Goal: Task Accomplishment & Management: Use online tool/utility

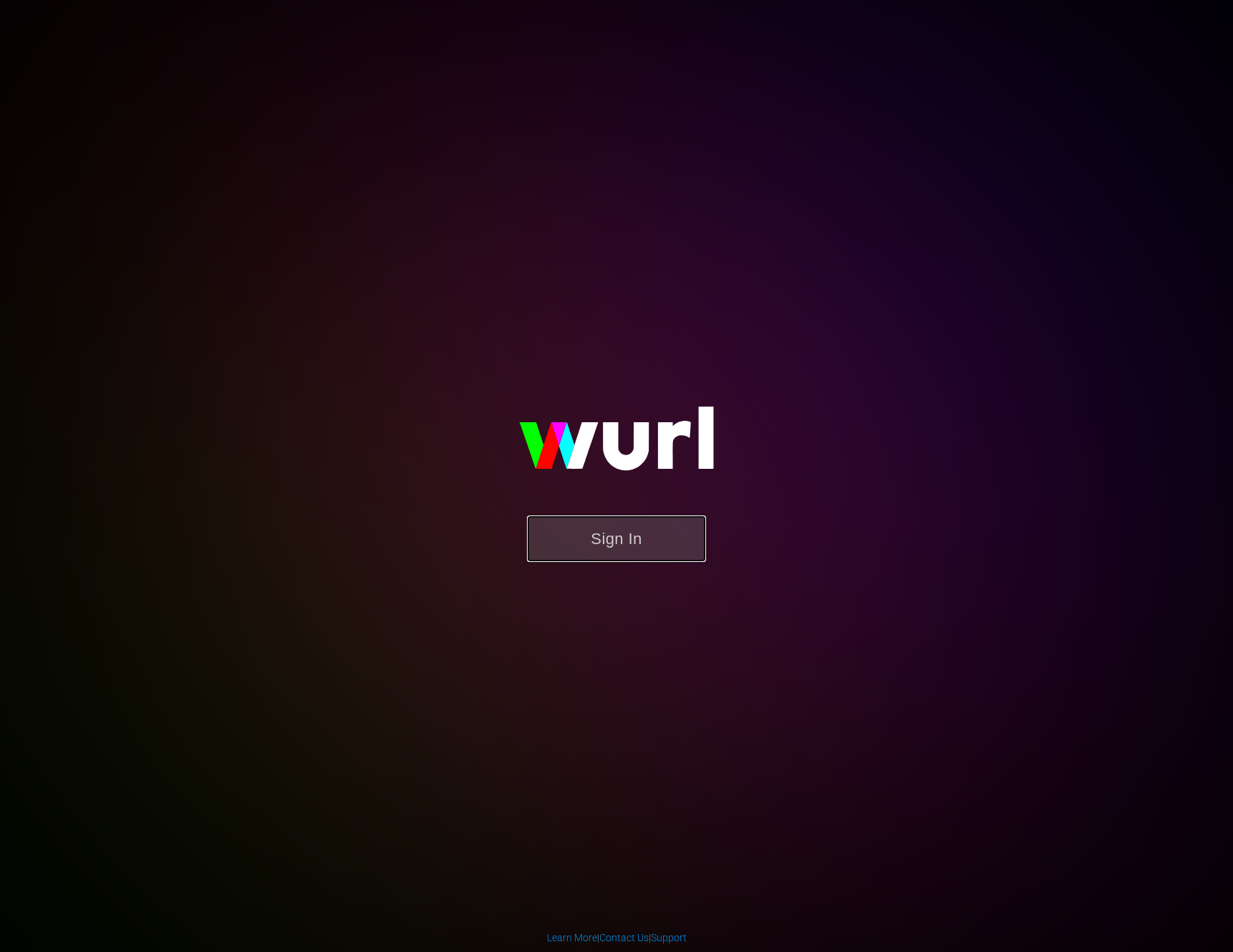
click at [642, 535] on button "Sign In" at bounding box center [616, 538] width 179 height 46
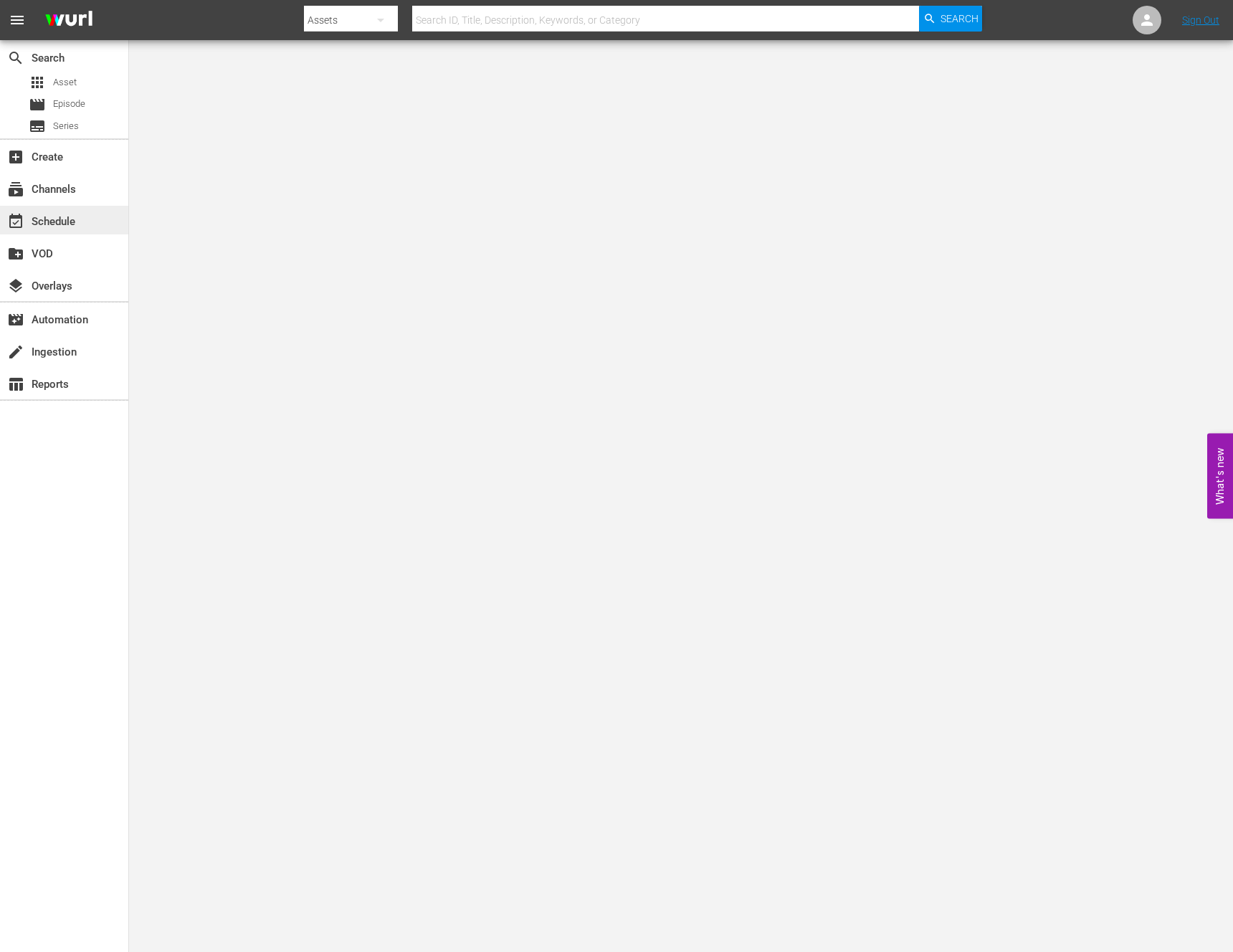
click at [57, 222] on div "event_available Schedule" at bounding box center [40, 219] width 80 height 13
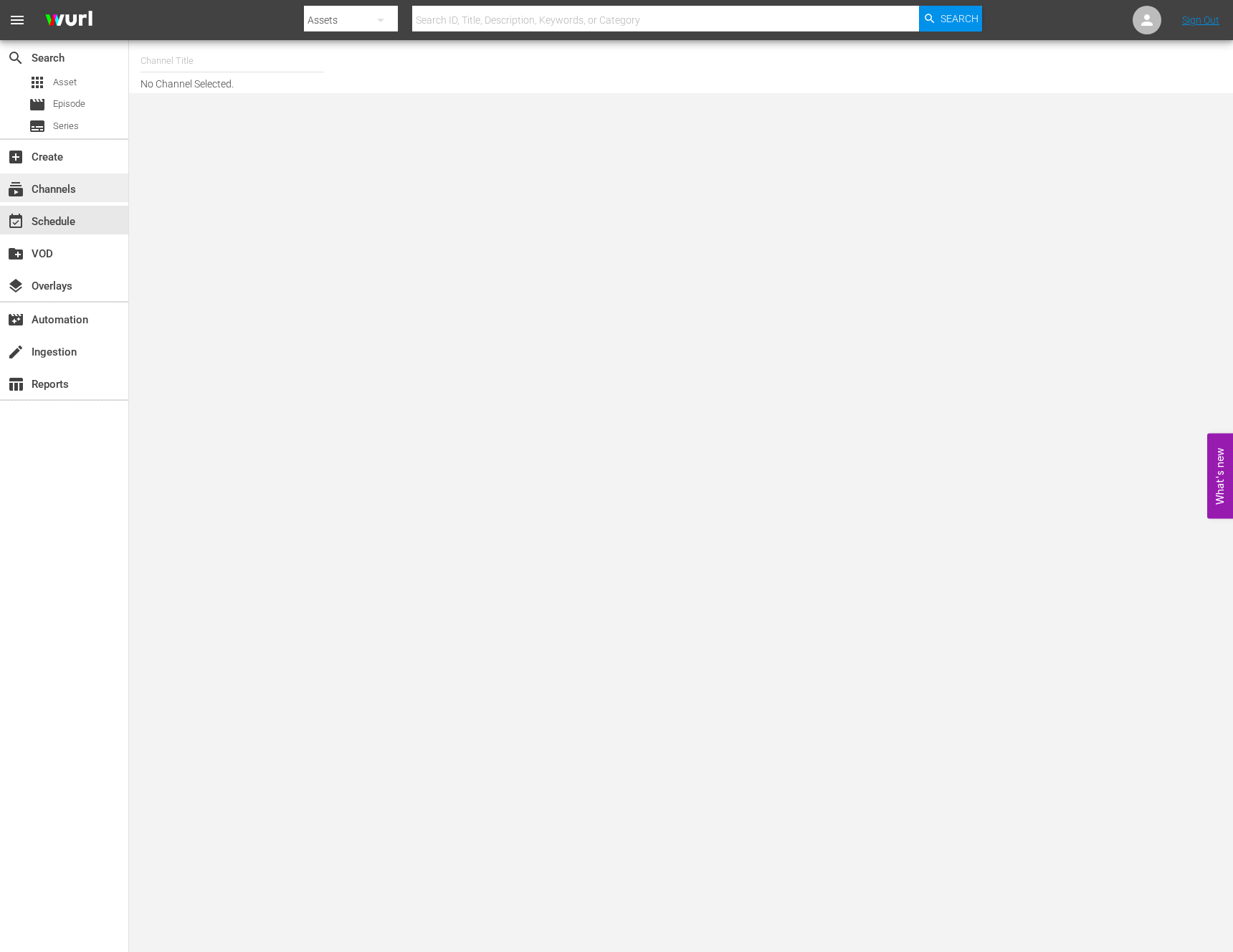
click at [103, 196] on div "subscriptions Channels" at bounding box center [64, 187] width 128 height 28
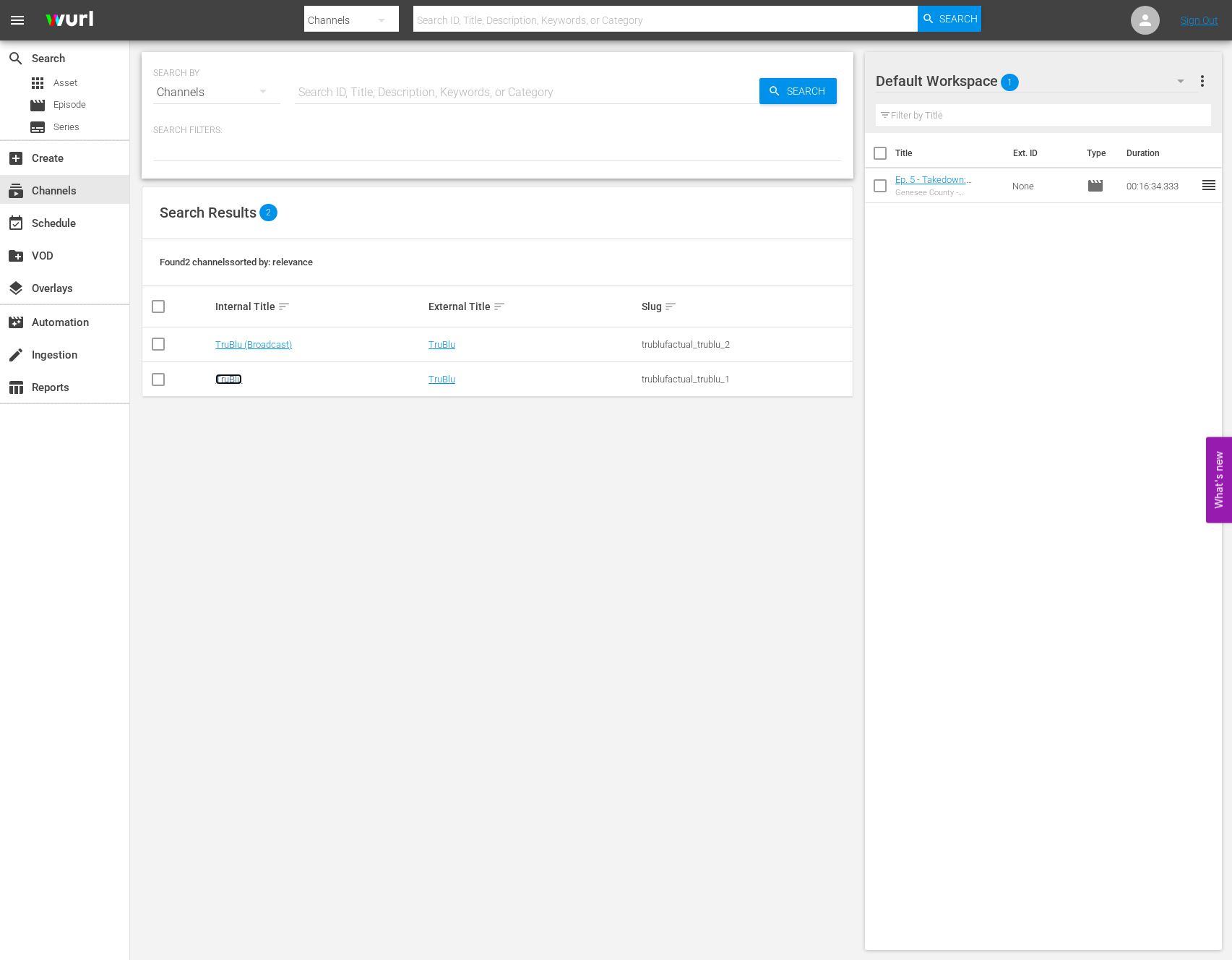
click at [238, 382] on link "TruBlu" at bounding box center [228, 379] width 27 height 11
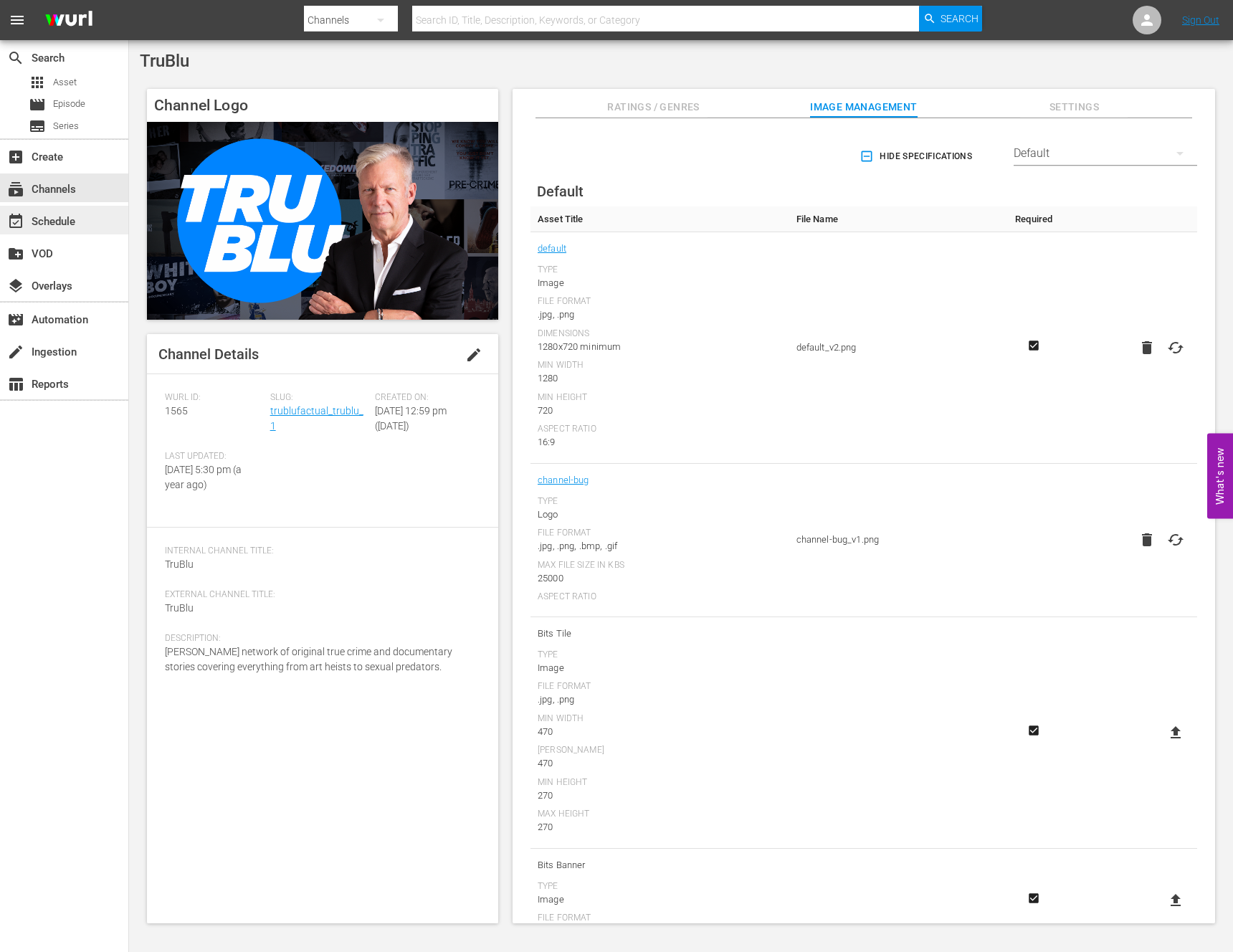
click at [46, 224] on div "event_available Schedule" at bounding box center [40, 219] width 80 height 13
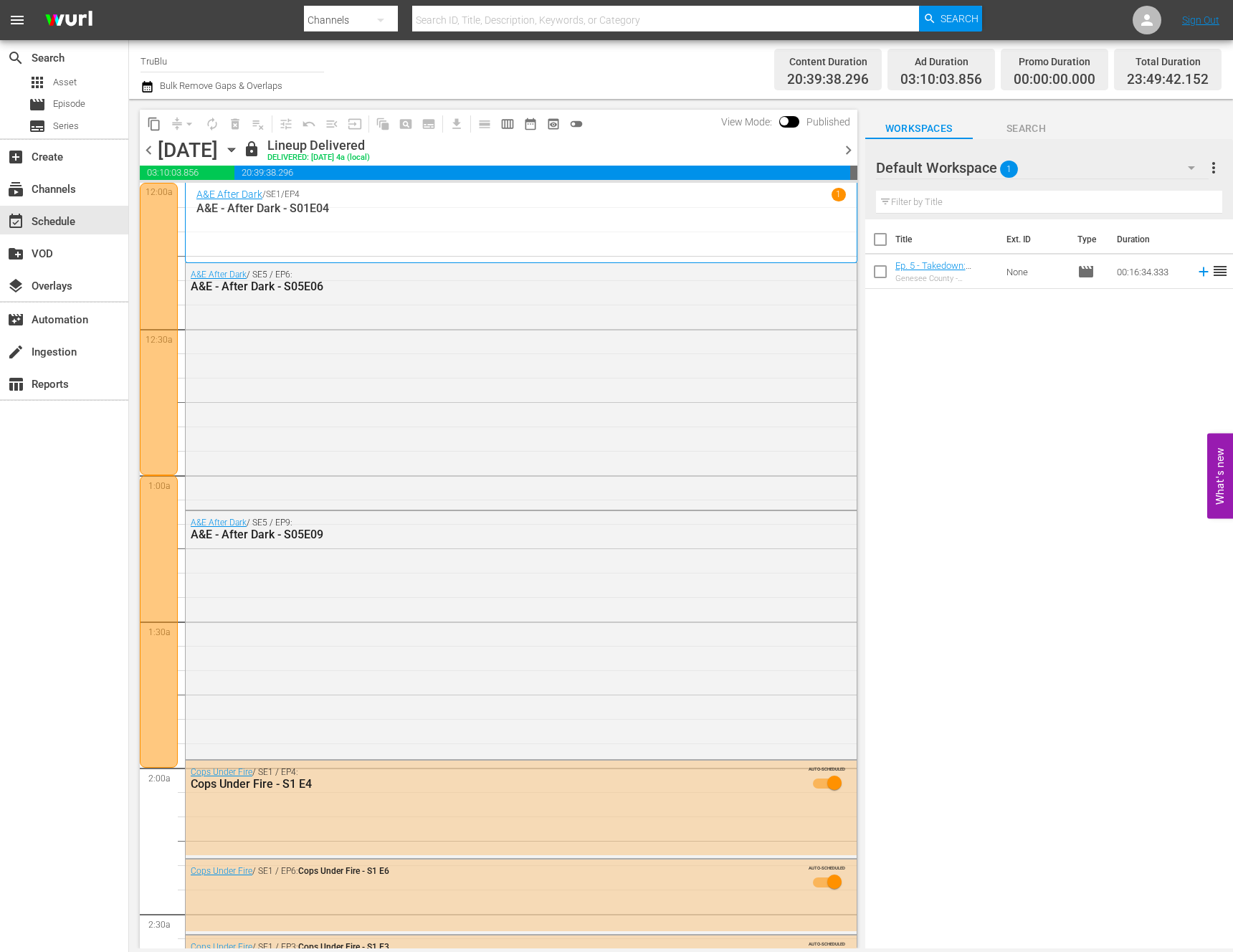
click at [160, 281] on div at bounding box center [159, 329] width 38 height 292
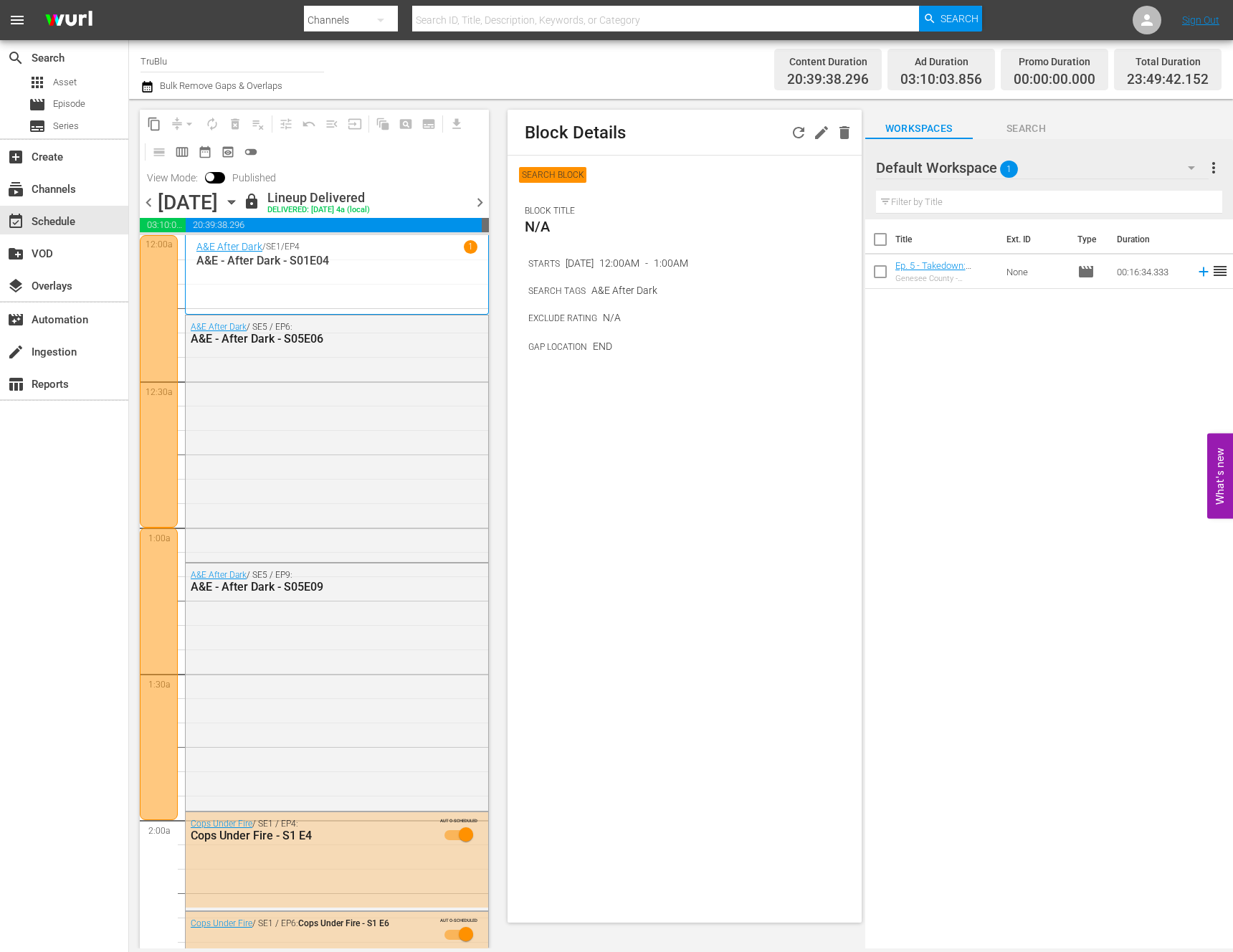
click at [162, 406] on div at bounding box center [159, 381] width 38 height 292
click at [153, 616] on div at bounding box center [159, 674] width 38 height 292
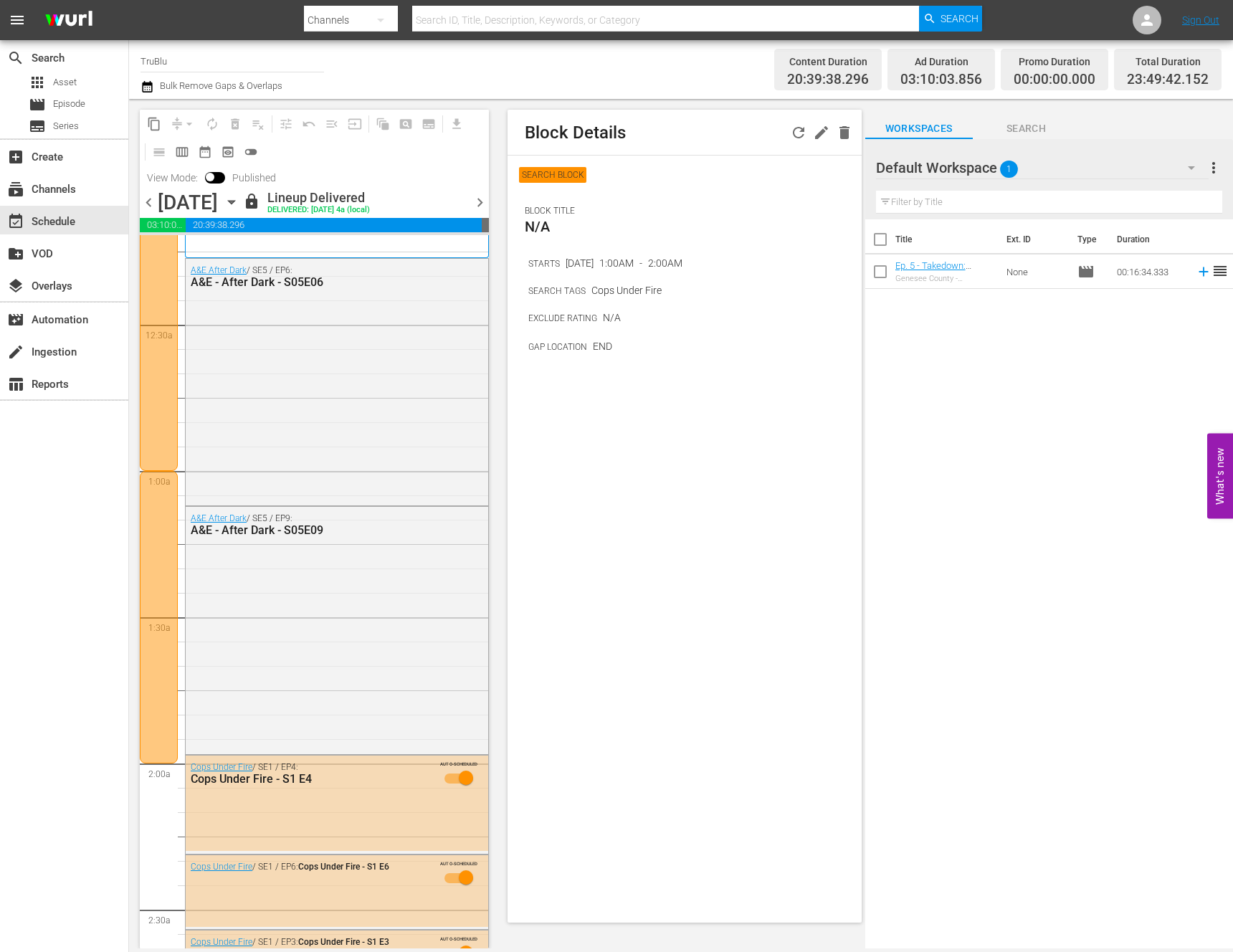
scroll to position [128, 0]
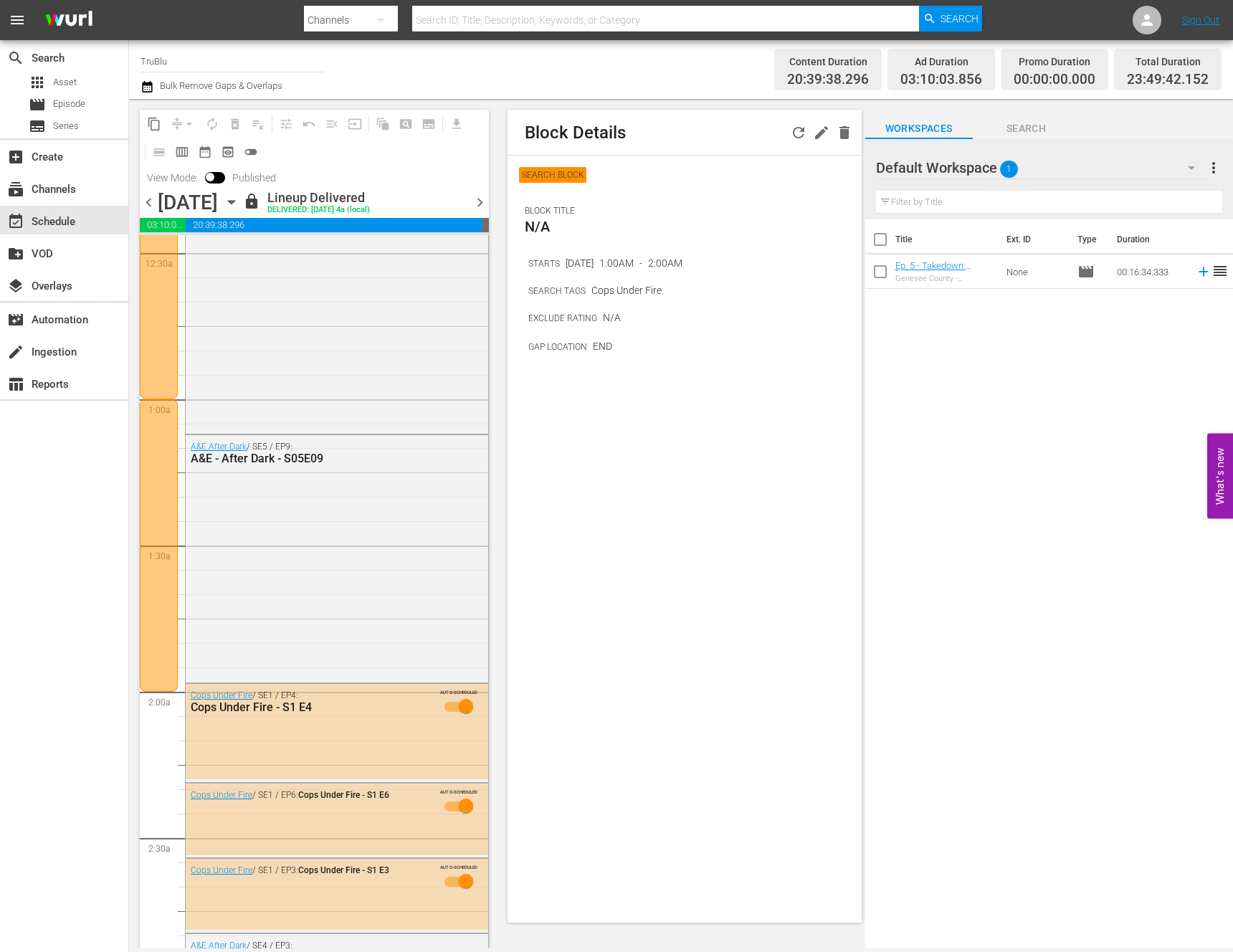
click at [161, 550] on div at bounding box center [159, 545] width 38 height 292
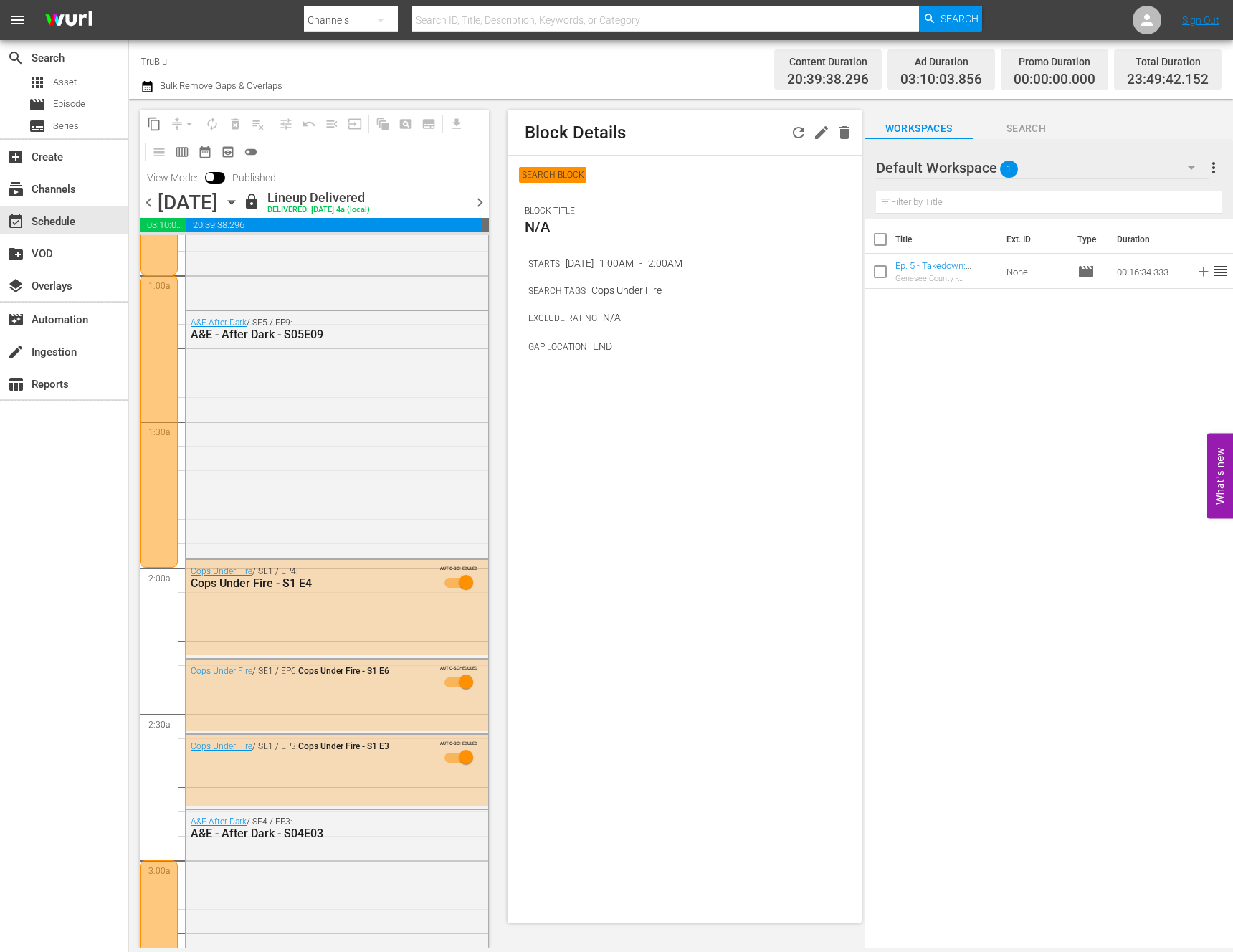
scroll to position [324, 0]
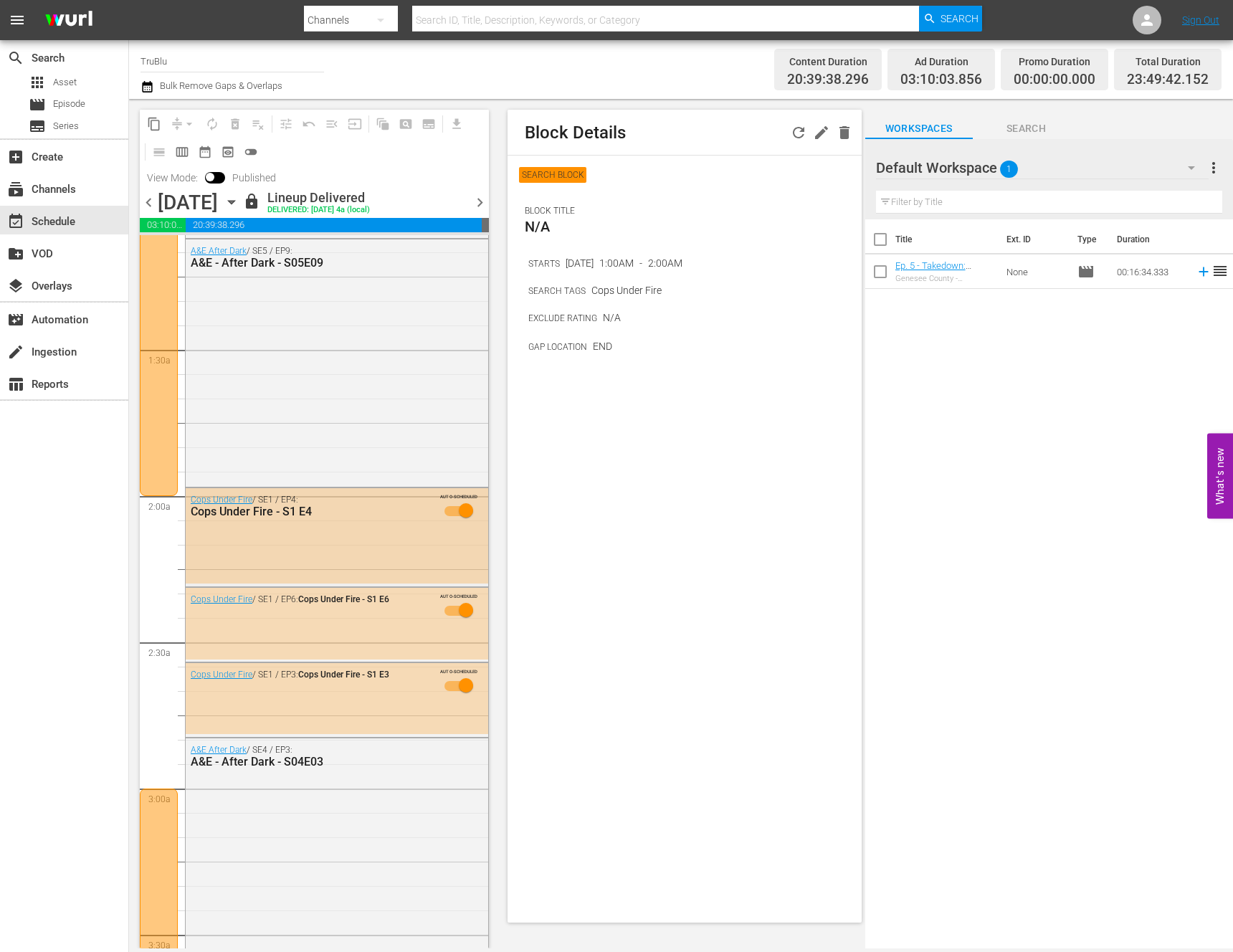
click at [261, 554] on div "Cops Under Fire / SE1 / EP4: Cops Under Fire - S1 E4 AUTO-SCHEDULED" at bounding box center [337, 536] width 303 height 95
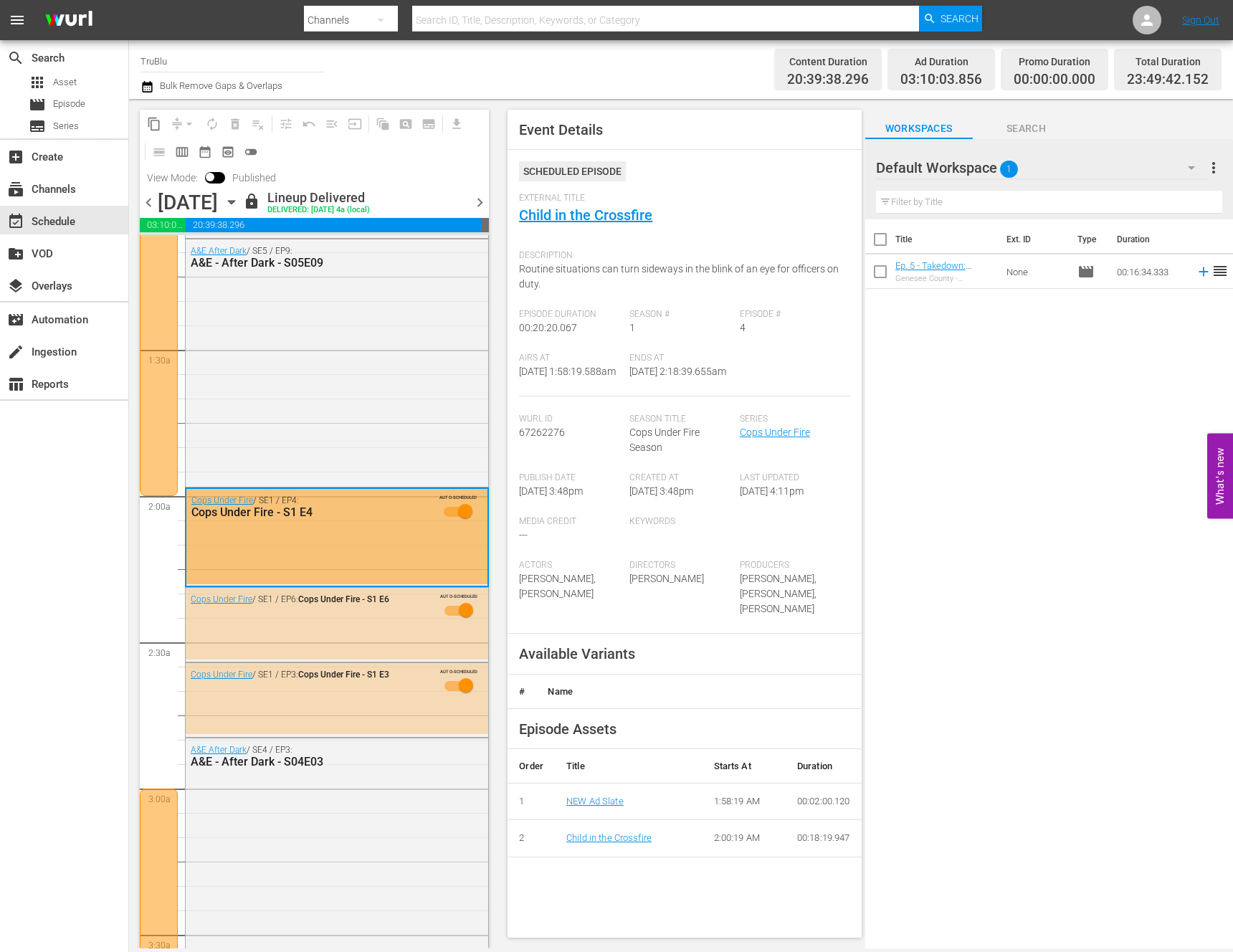
click at [252, 707] on div "Cops Under Fire / SE1 / EP3: Cops Under Fire - S1 E3 AUTO-SCHEDULED" at bounding box center [337, 698] width 303 height 71
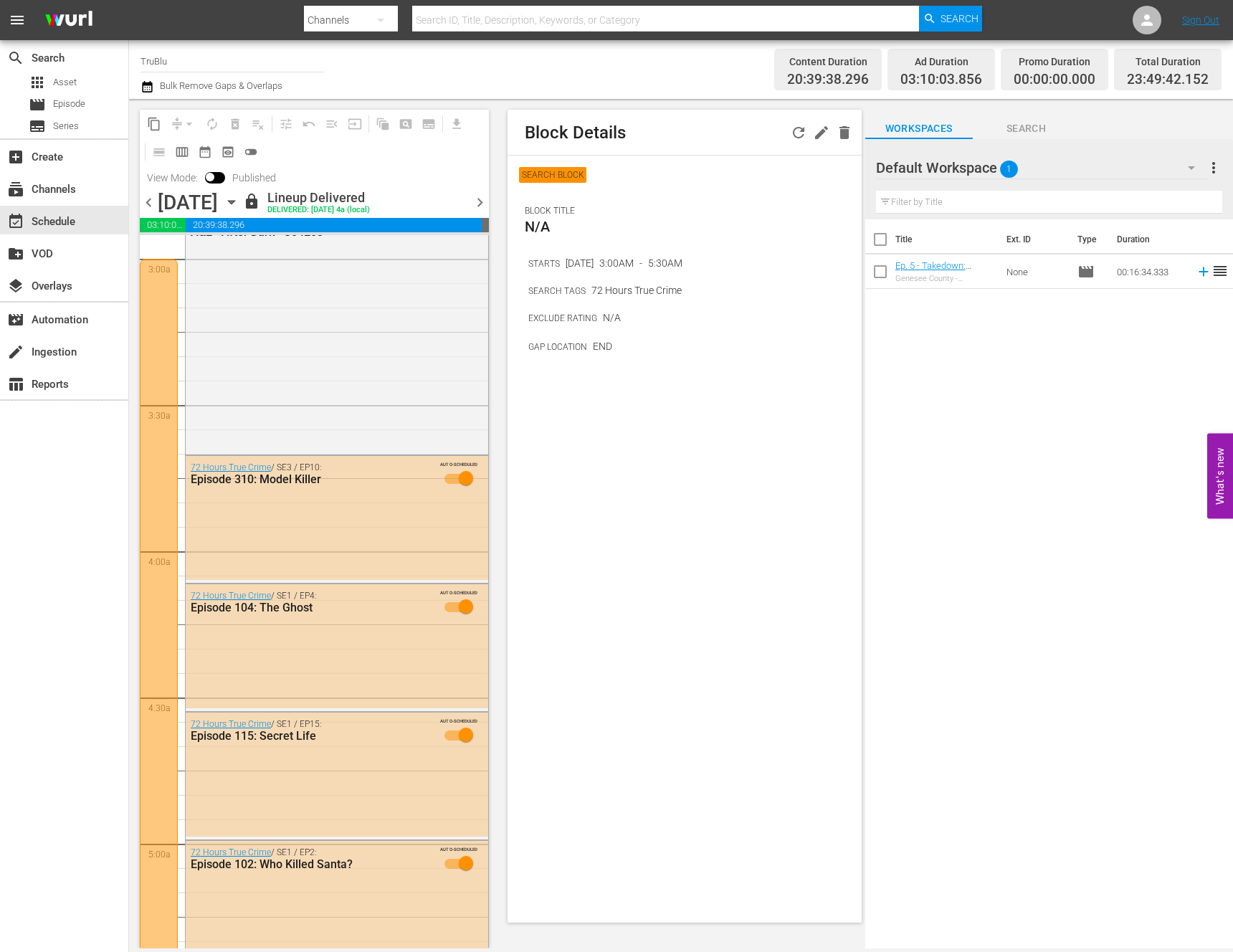
scroll to position [505, 0]
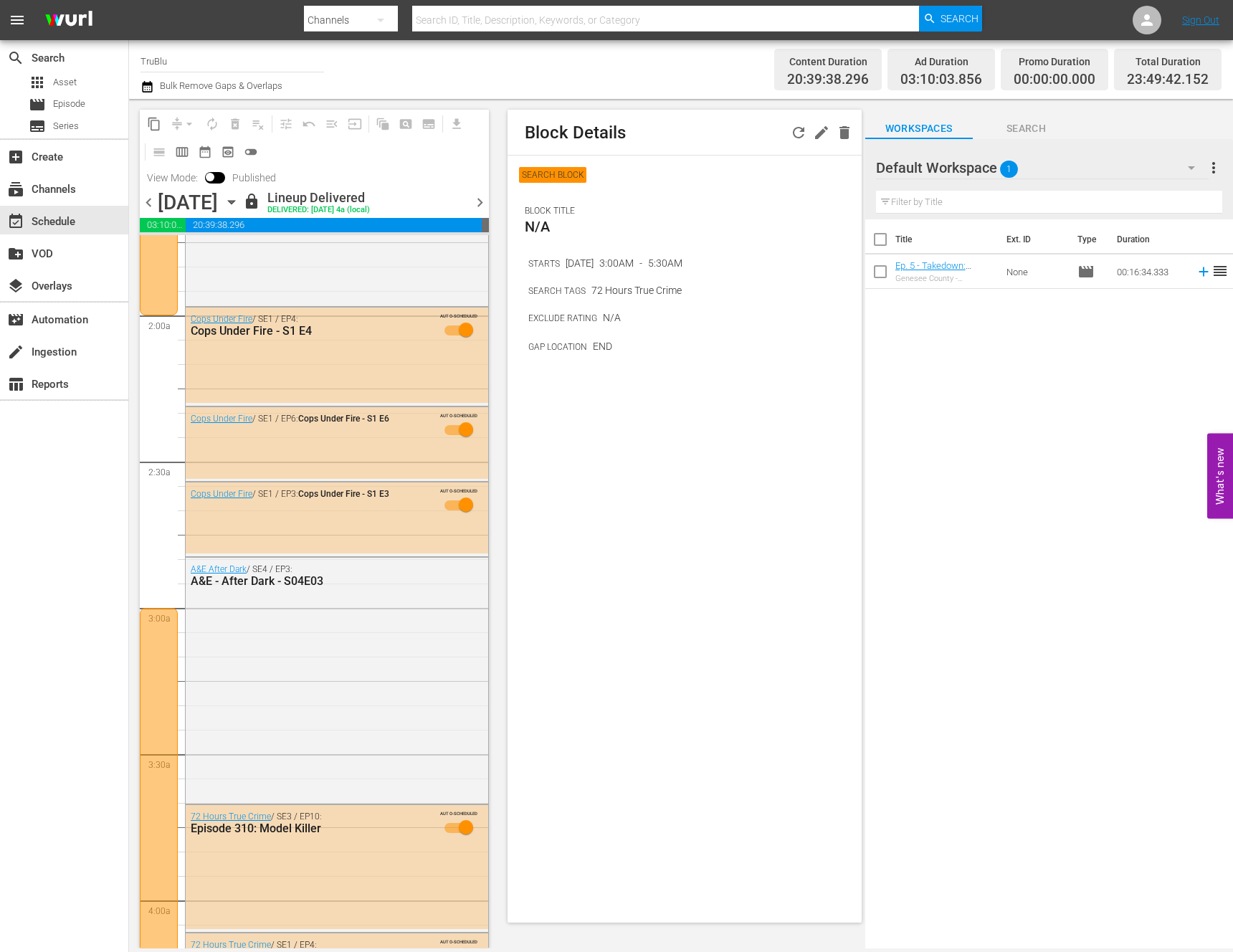
click at [477, 204] on span "chevron_right" at bounding box center [480, 202] width 18 height 18
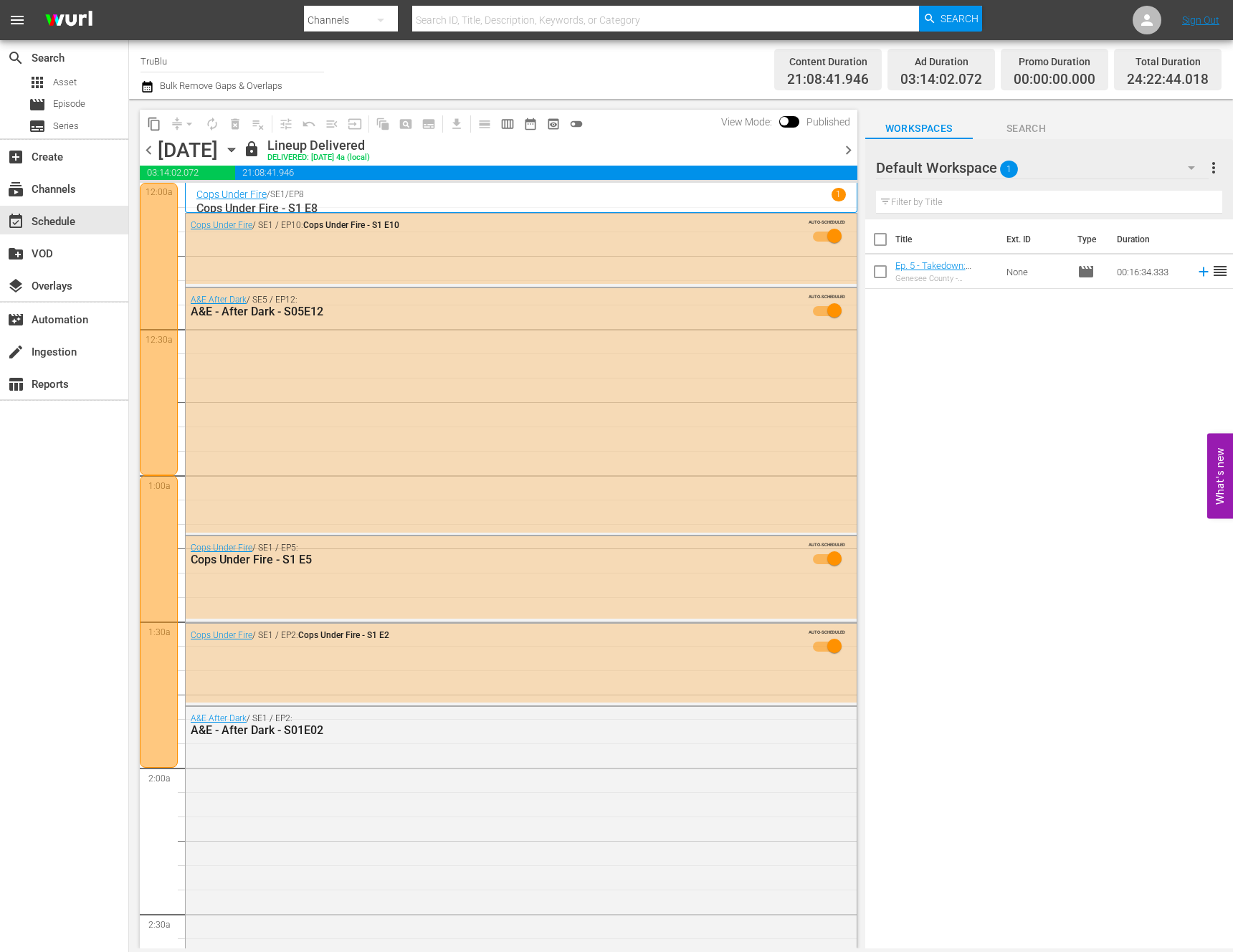
click at [153, 373] on div at bounding box center [159, 329] width 38 height 292
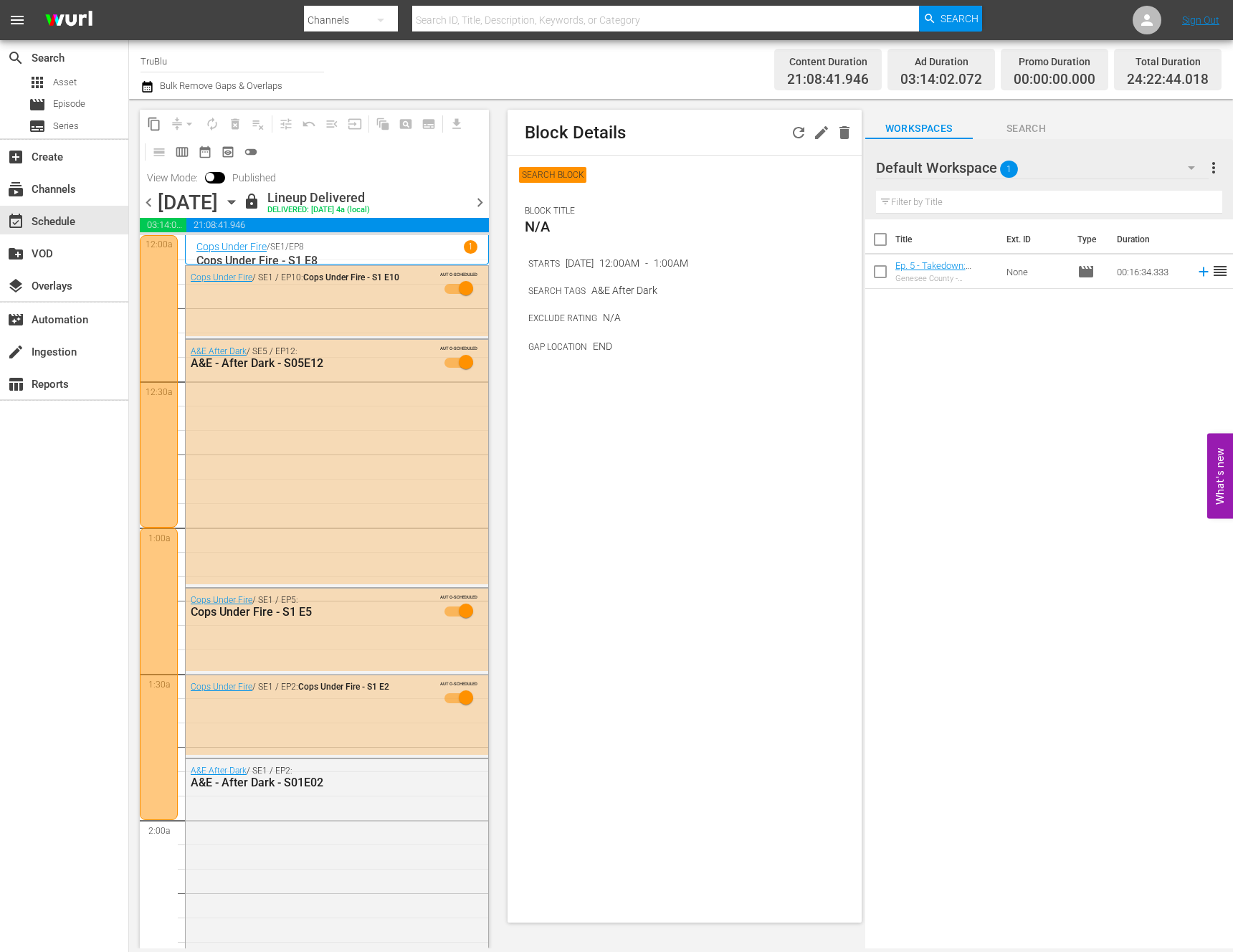
click at [153, 583] on div at bounding box center [159, 674] width 38 height 292
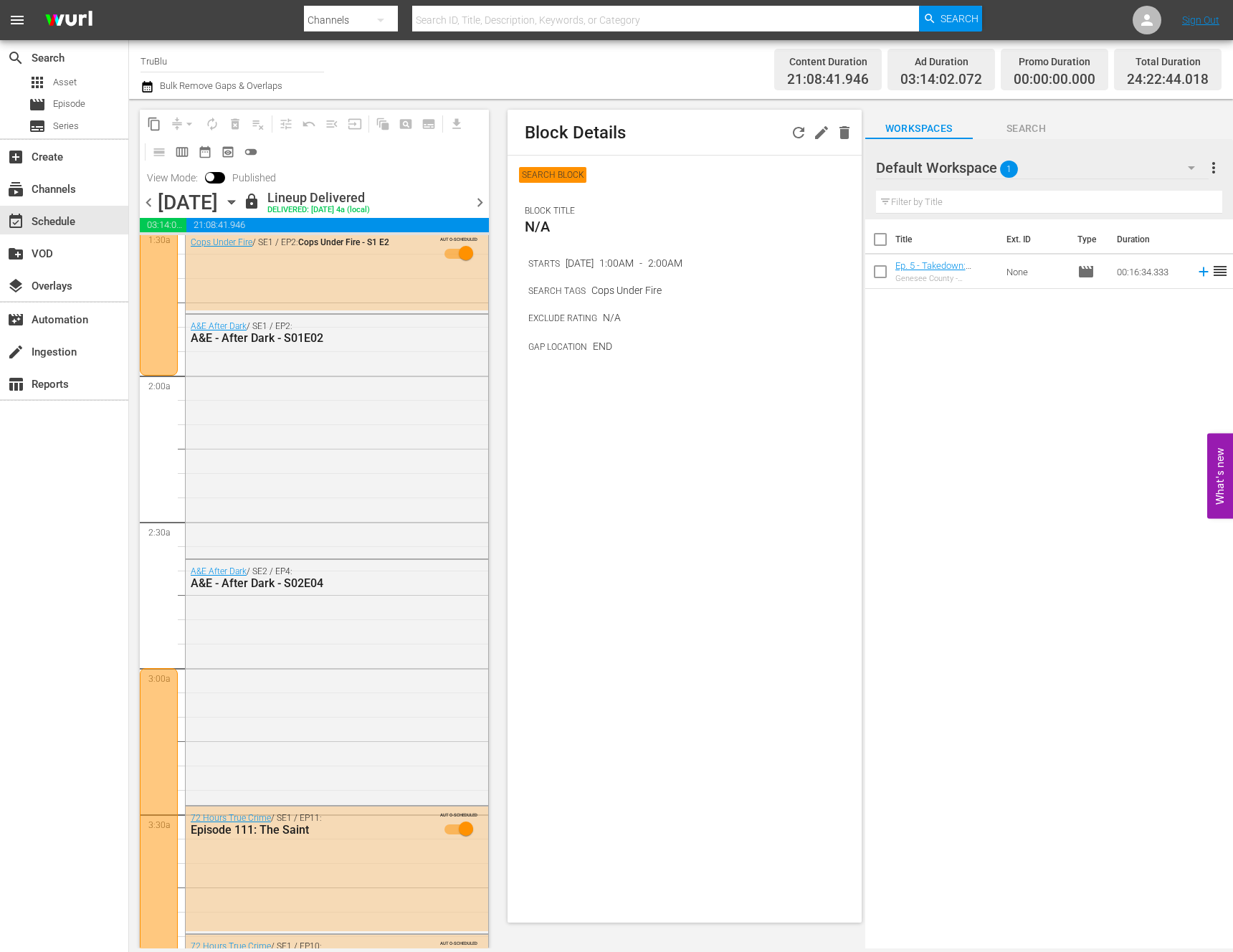
scroll to position [451, 0]
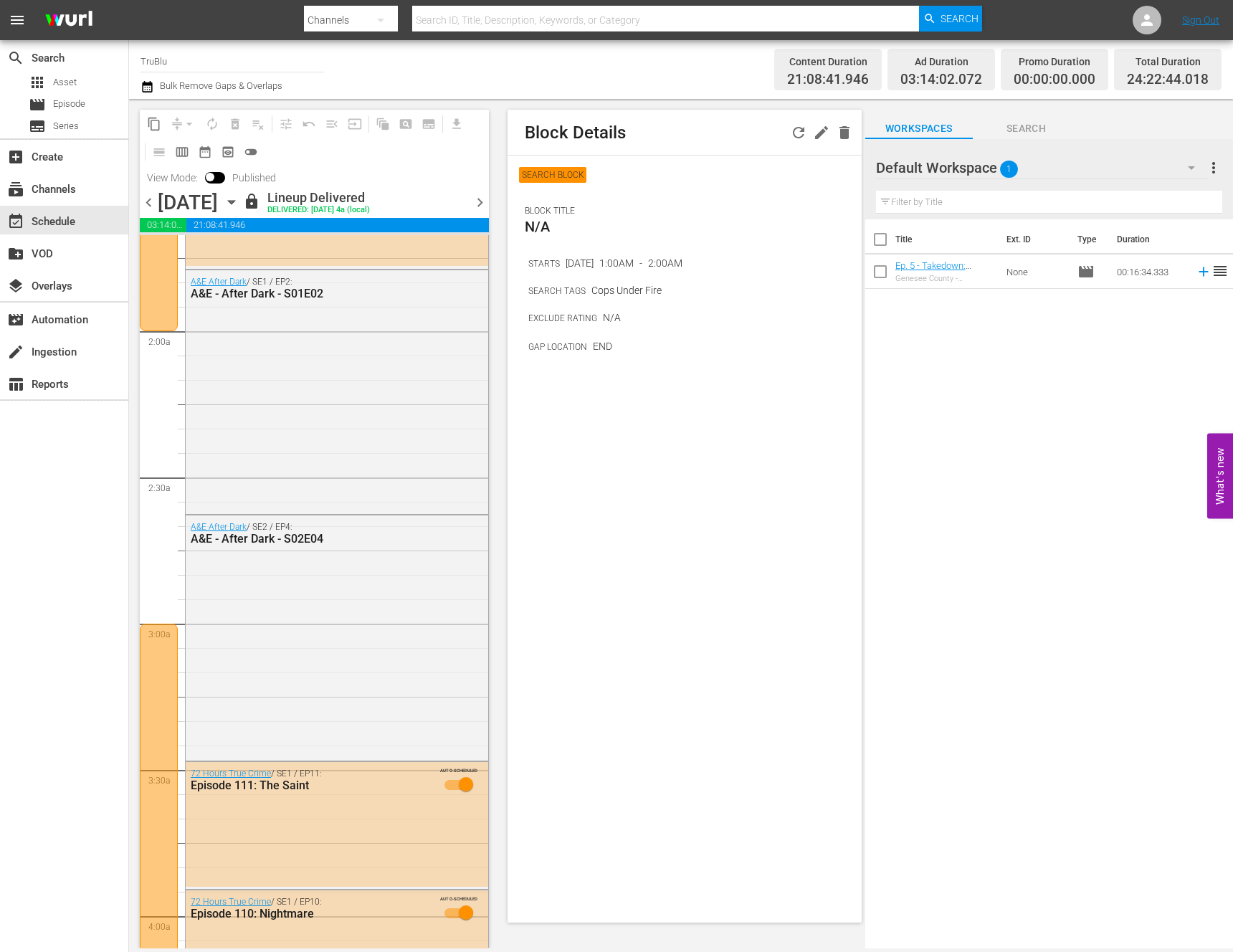
scroll to position [580, 0]
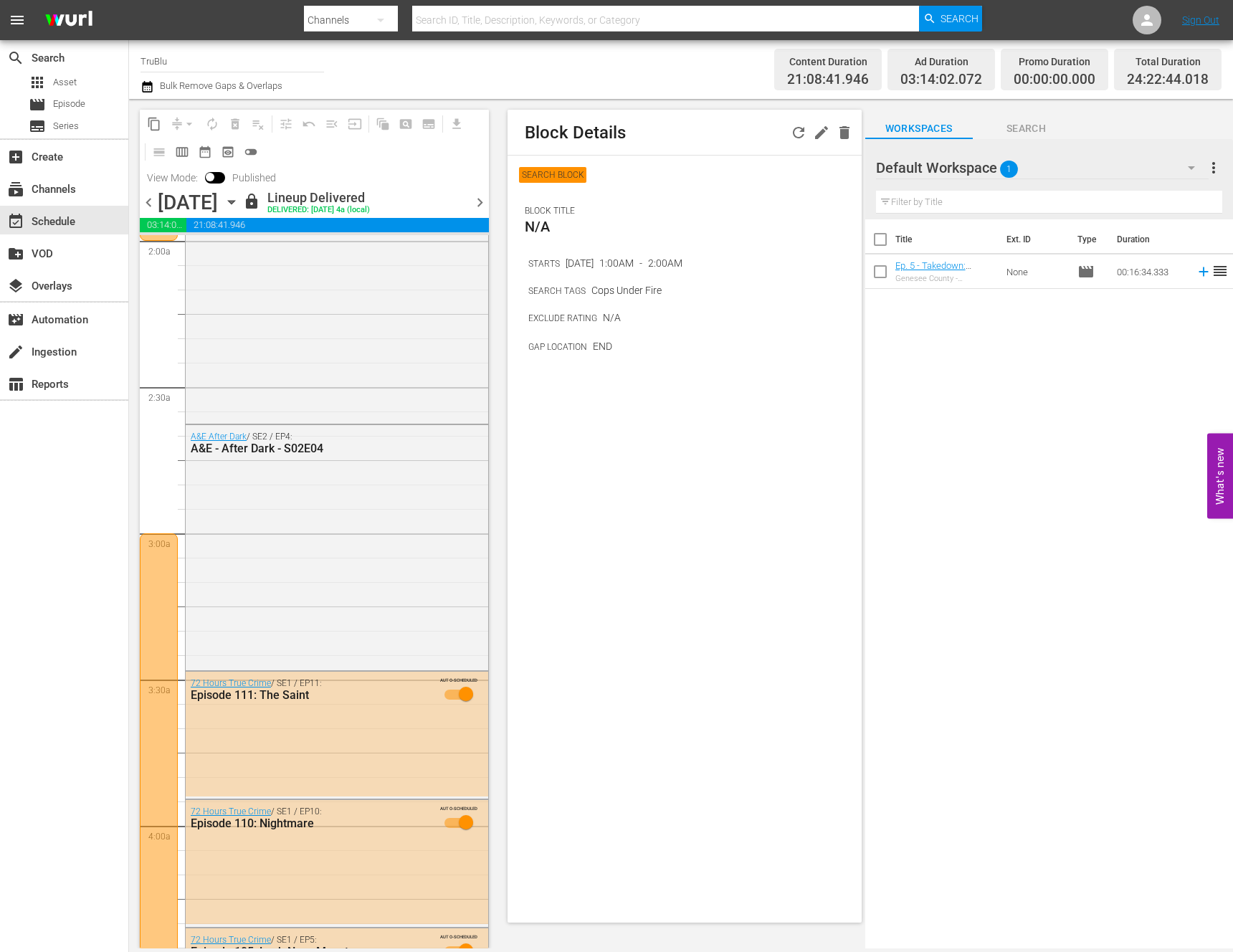
click at [167, 593] on div at bounding box center [159, 899] width 38 height 731
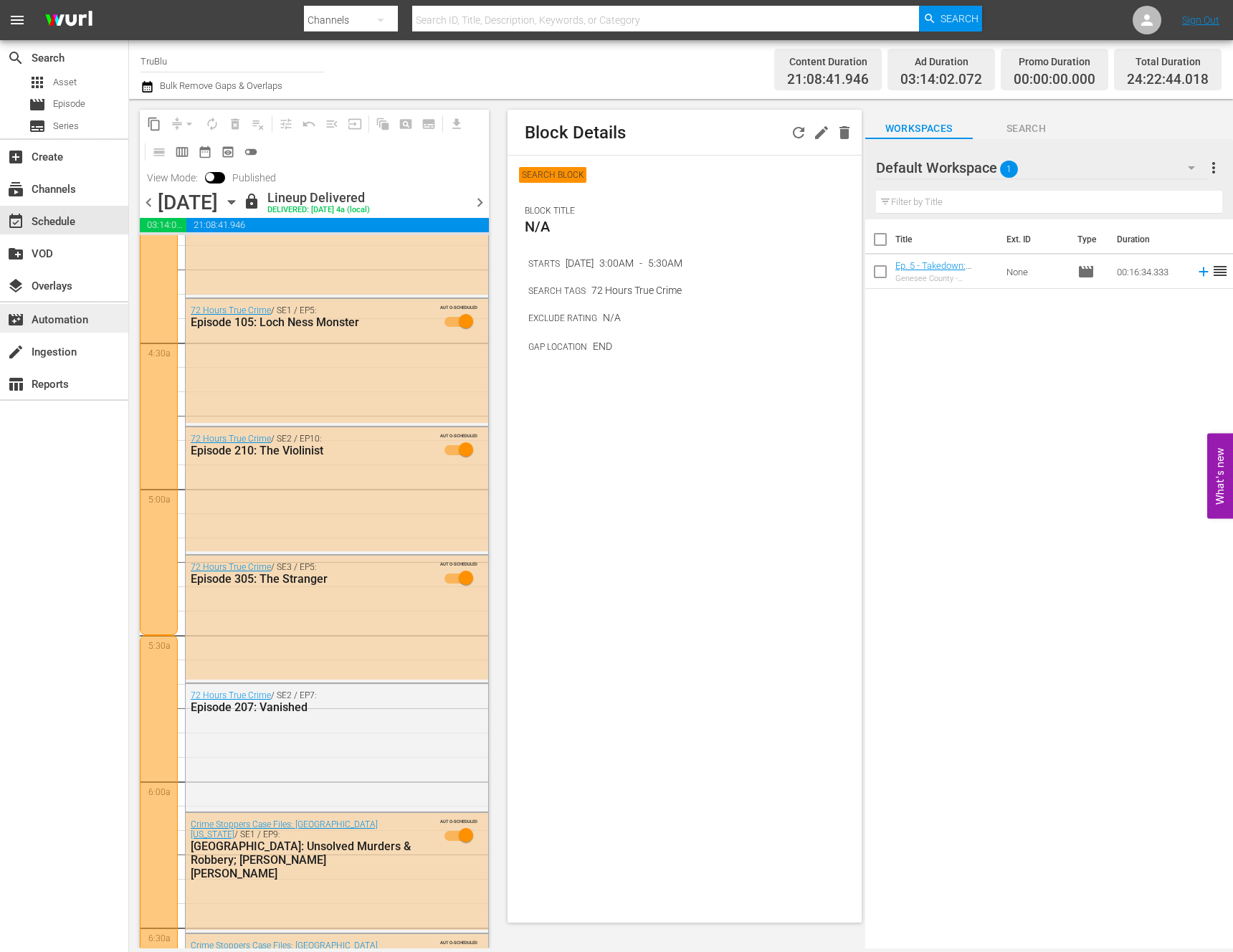
scroll to position [1344, 0]
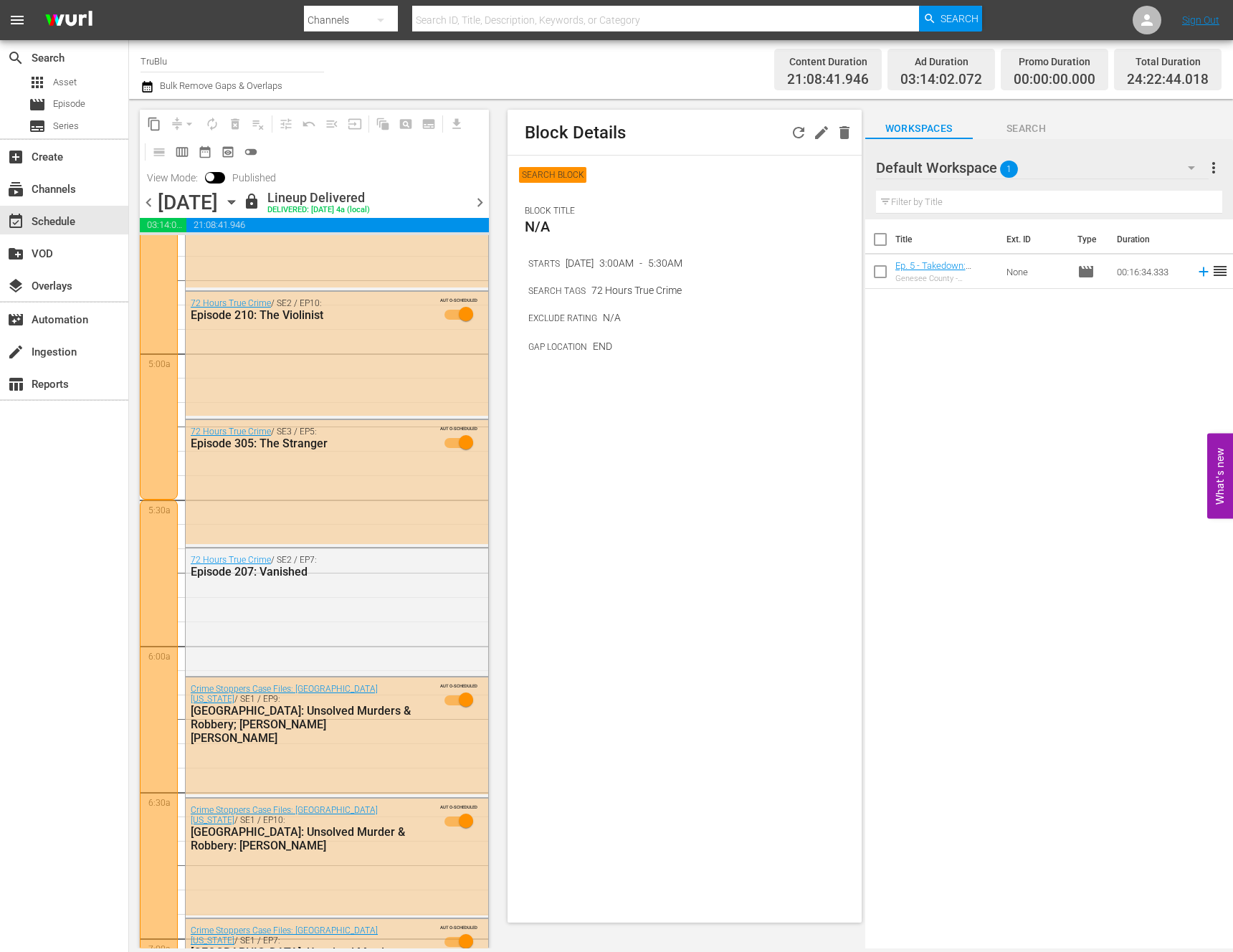
click at [154, 541] on div at bounding box center [159, 865] width 38 height 731
click at [157, 580] on div at bounding box center [159, 865] width 38 height 731
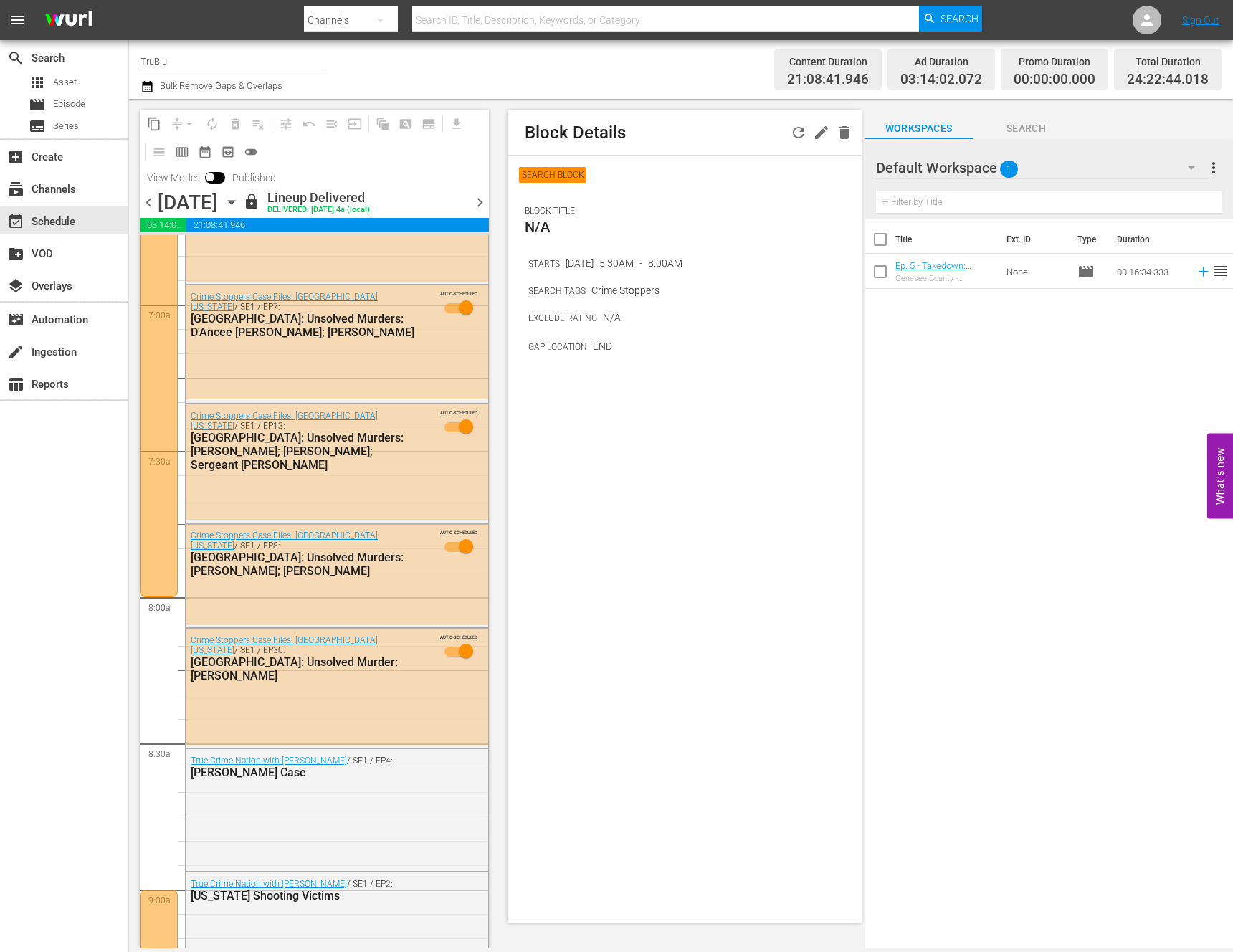
scroll to position [2220, 0]
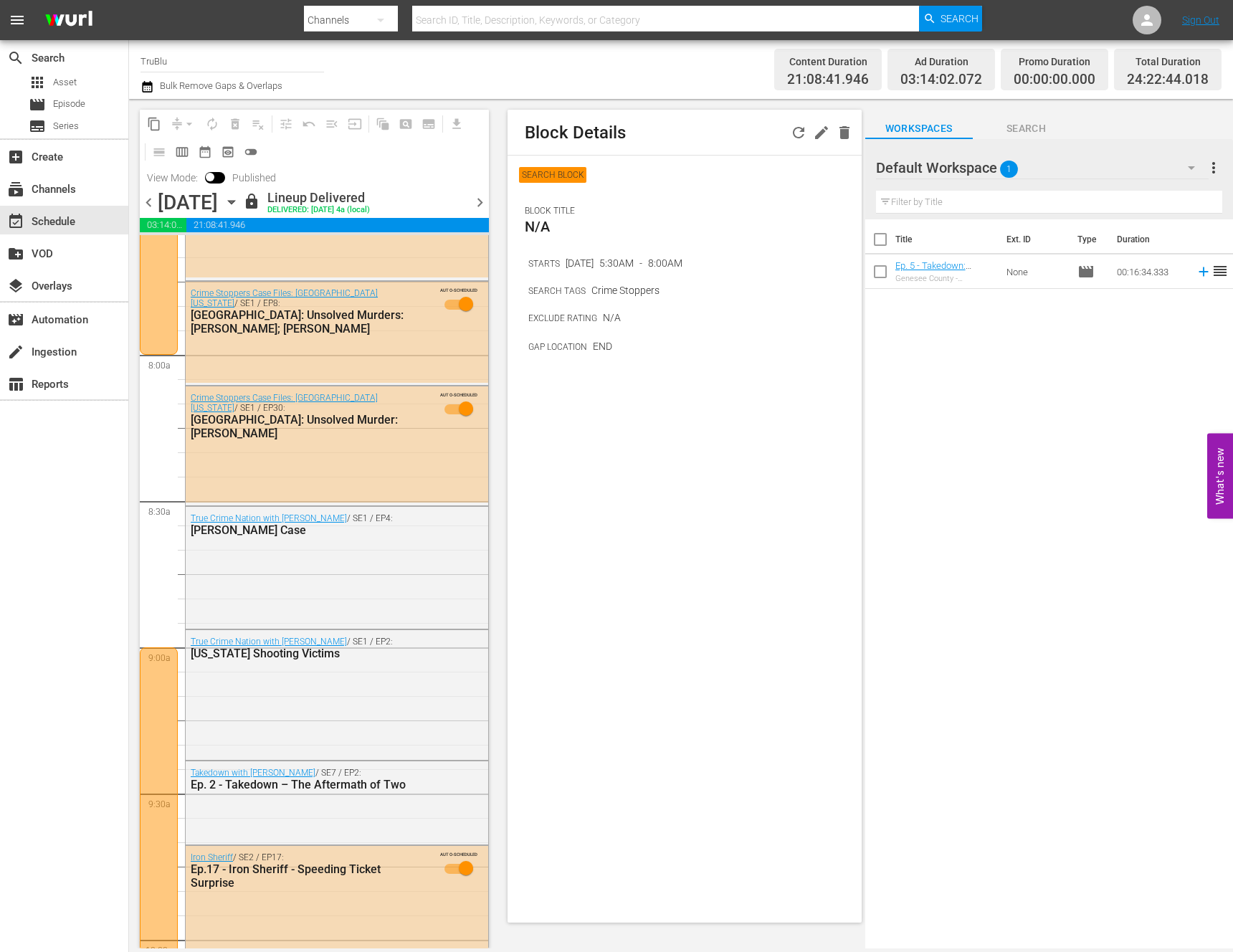
click at [279, 486] on div "Crime Stoppers Case Files: [GEOGRAPHIC_DATA][US_STATE] / SE1 / EP30: [GEOGRAPHI…" at bounding box center [337, 444] width 303 height 115
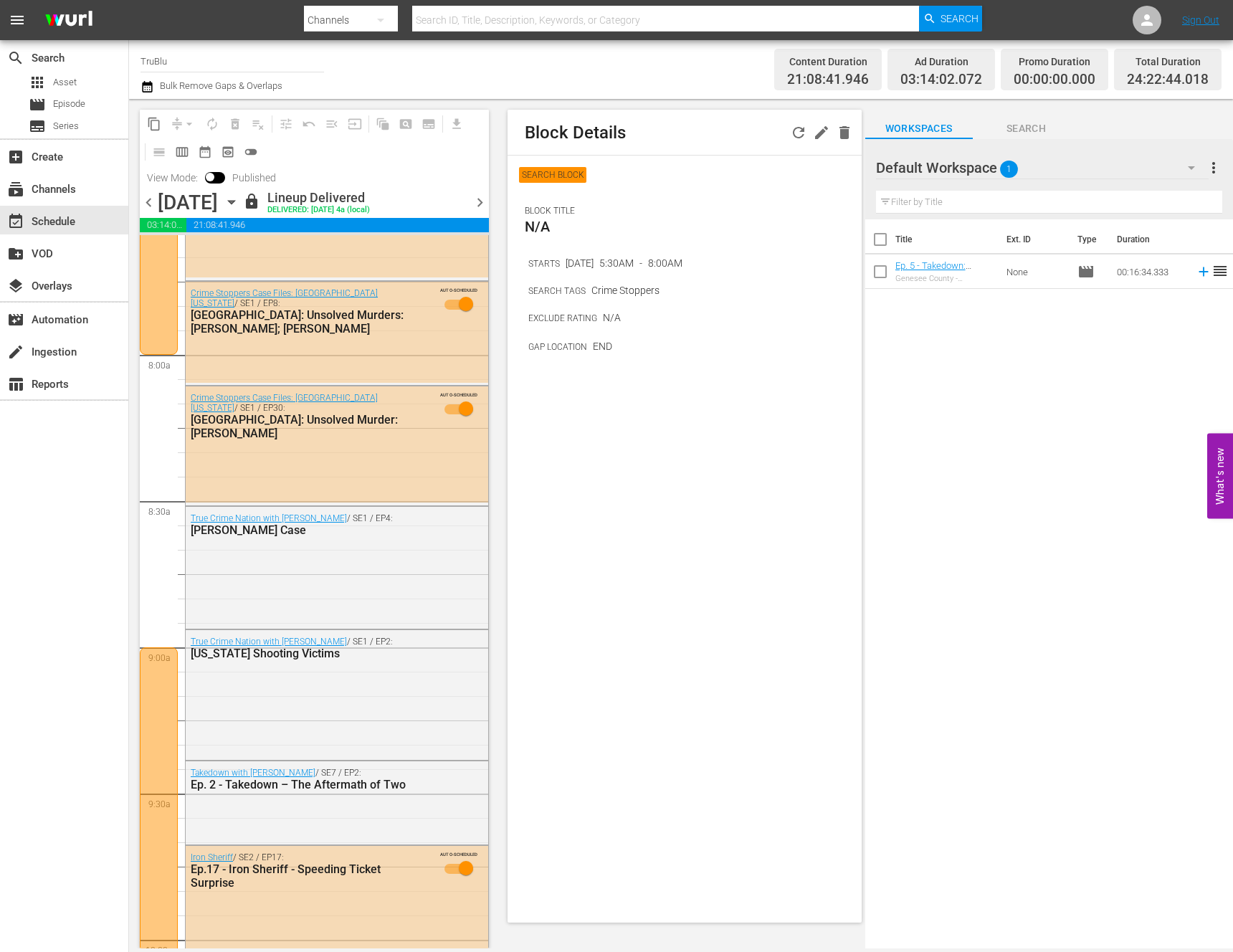
click at [160, 716] on div at bounding box center [159, 940] width 38 height 585
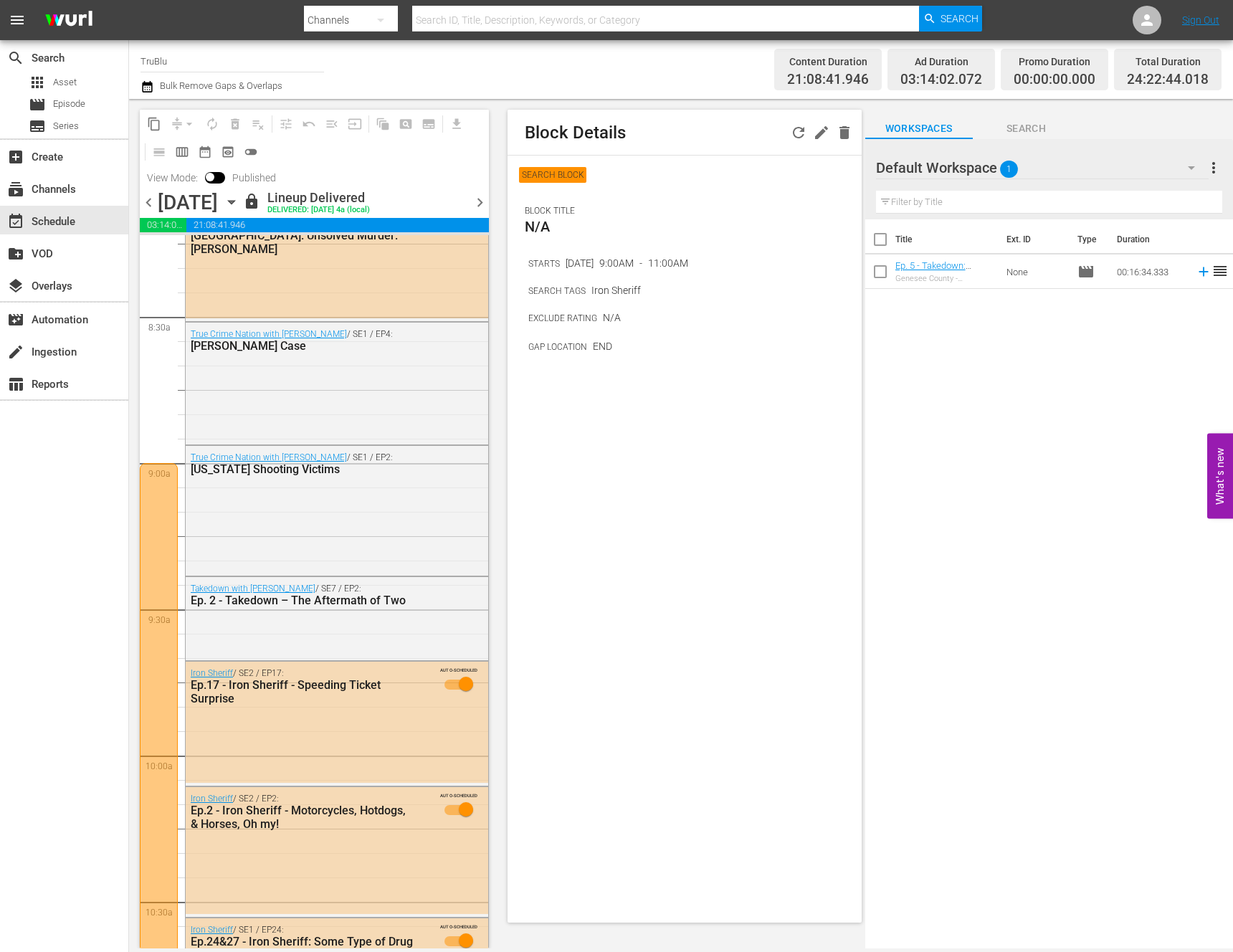
scroll to position [2405, 0]
click at [157, 648] on div at bounding box center [159, 755] width 38 height 585
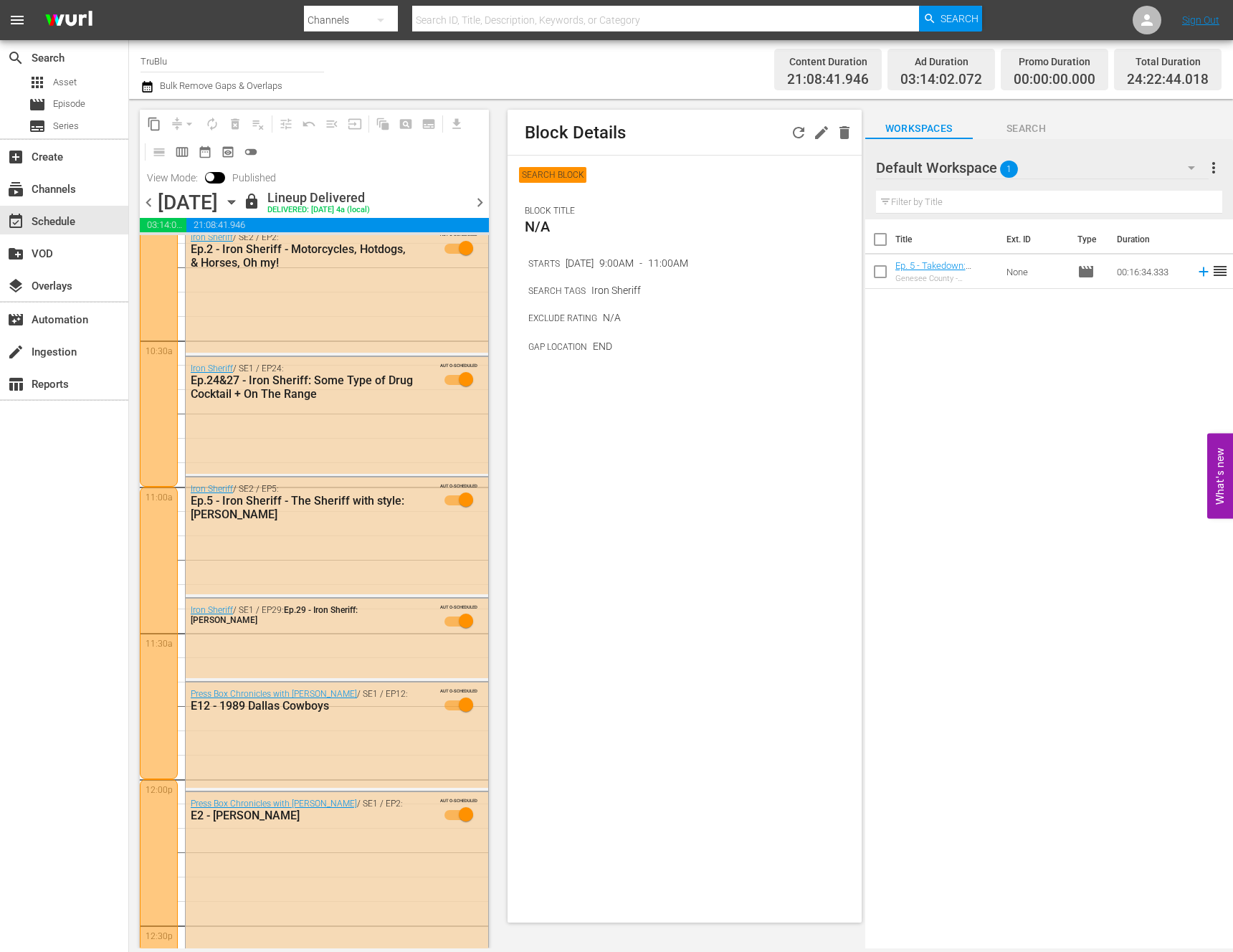
scroll to position [2974, 0]
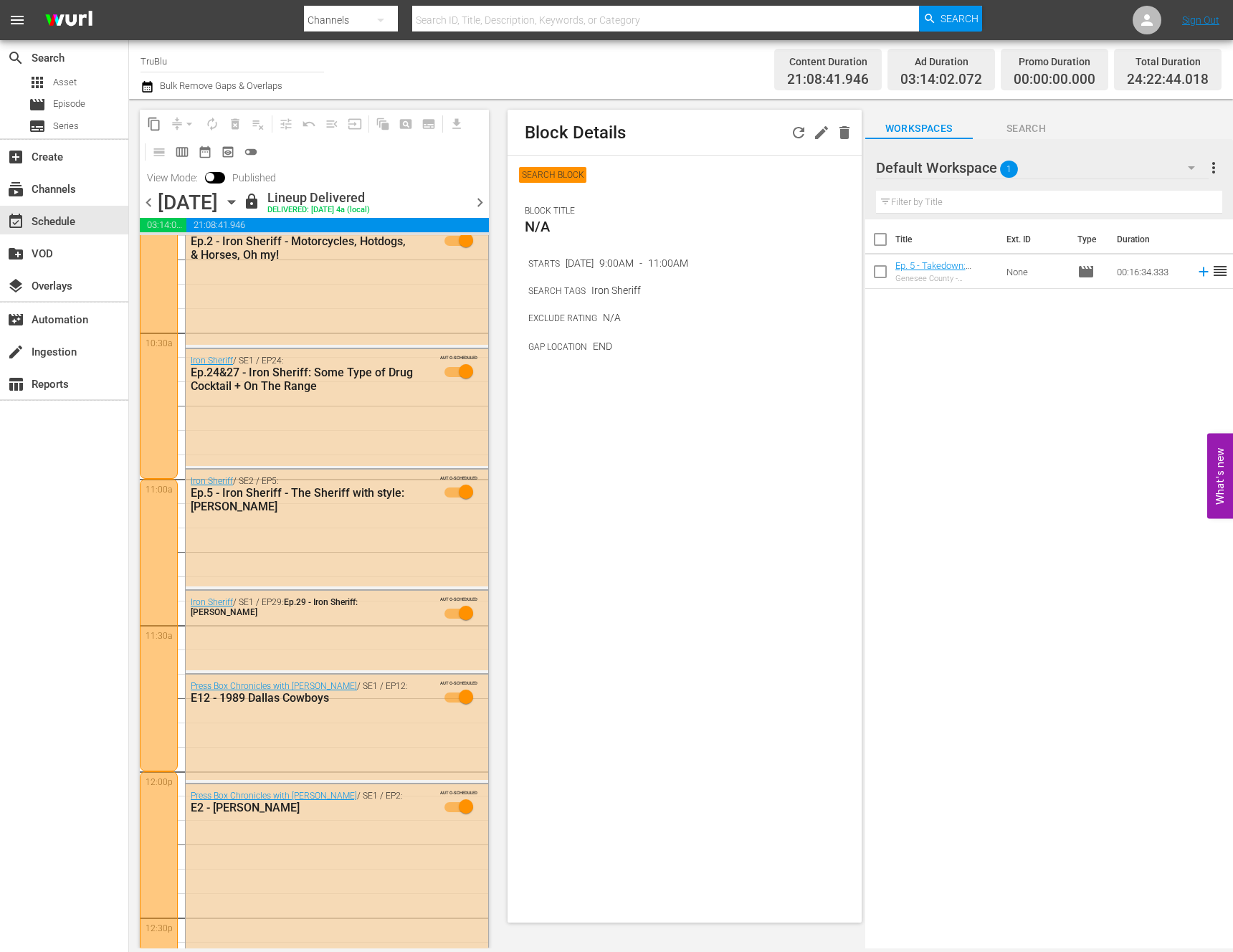
click at [153, 605] on div at bounding box center [159, 625] width 38 height 292
click at [166, 539] on div at bounding box center [159, 625] width 38 height 292
click at [304, 742] on div "Press Box Chronicles with [PERSON_NAME] / SE1 / EP12: E12 - 1989 Dallas Cowboys…" at bounding box center [337, 728] width 303 height 106
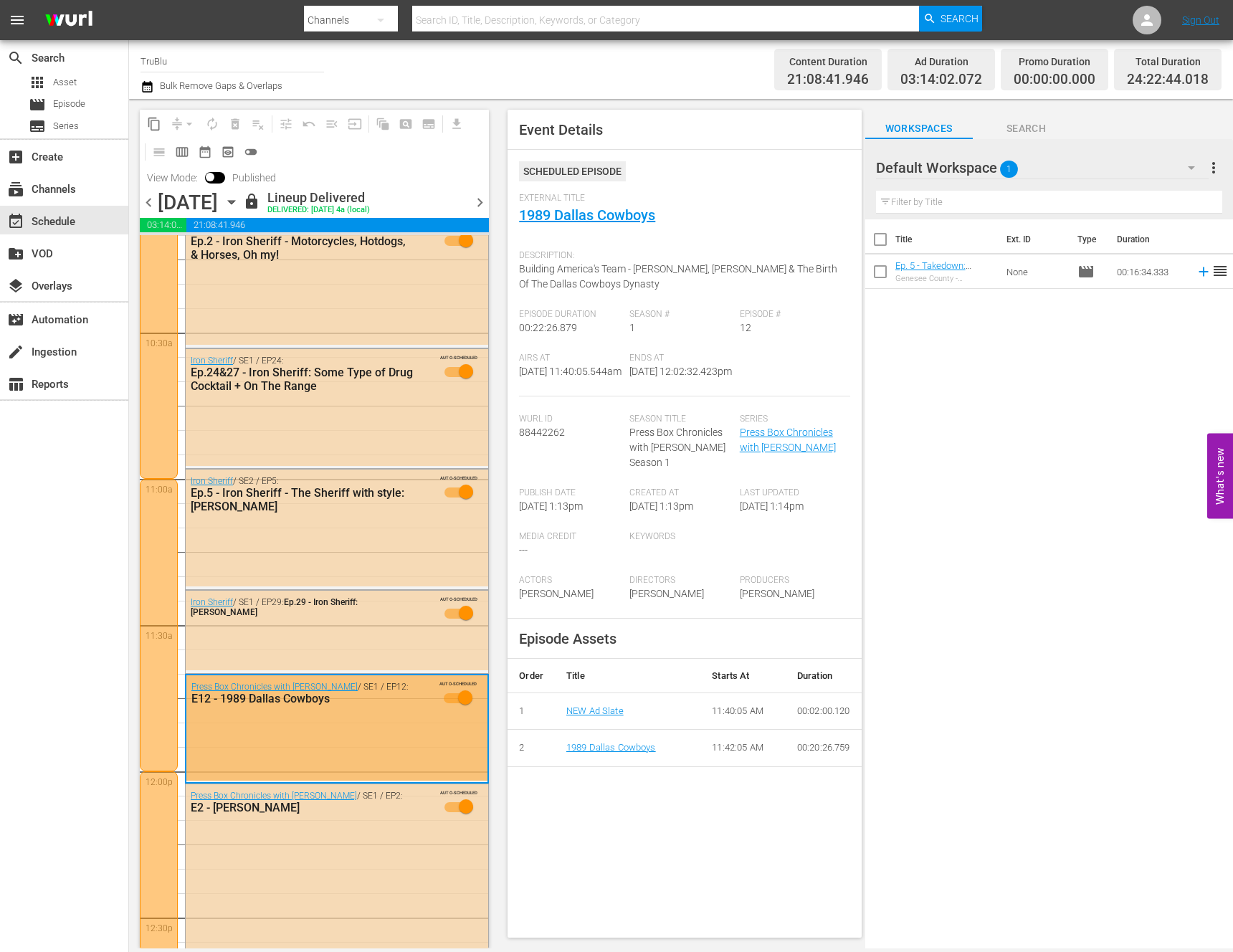
click at [150, 675] on div at bounding box center [159, 625] width 38 height 292
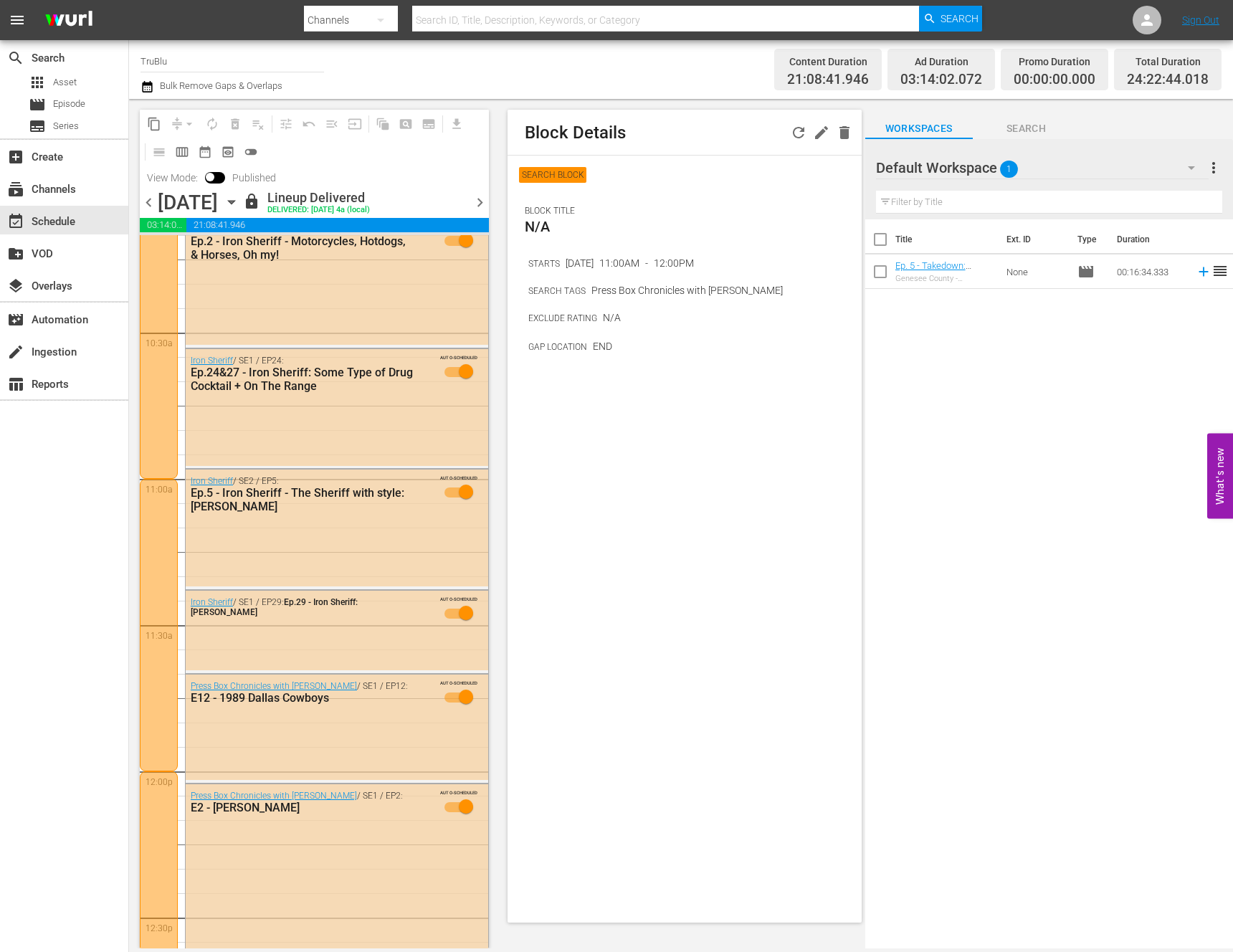
click at [156, 663] on div at bounding box center [159, 625] width 38 height 292
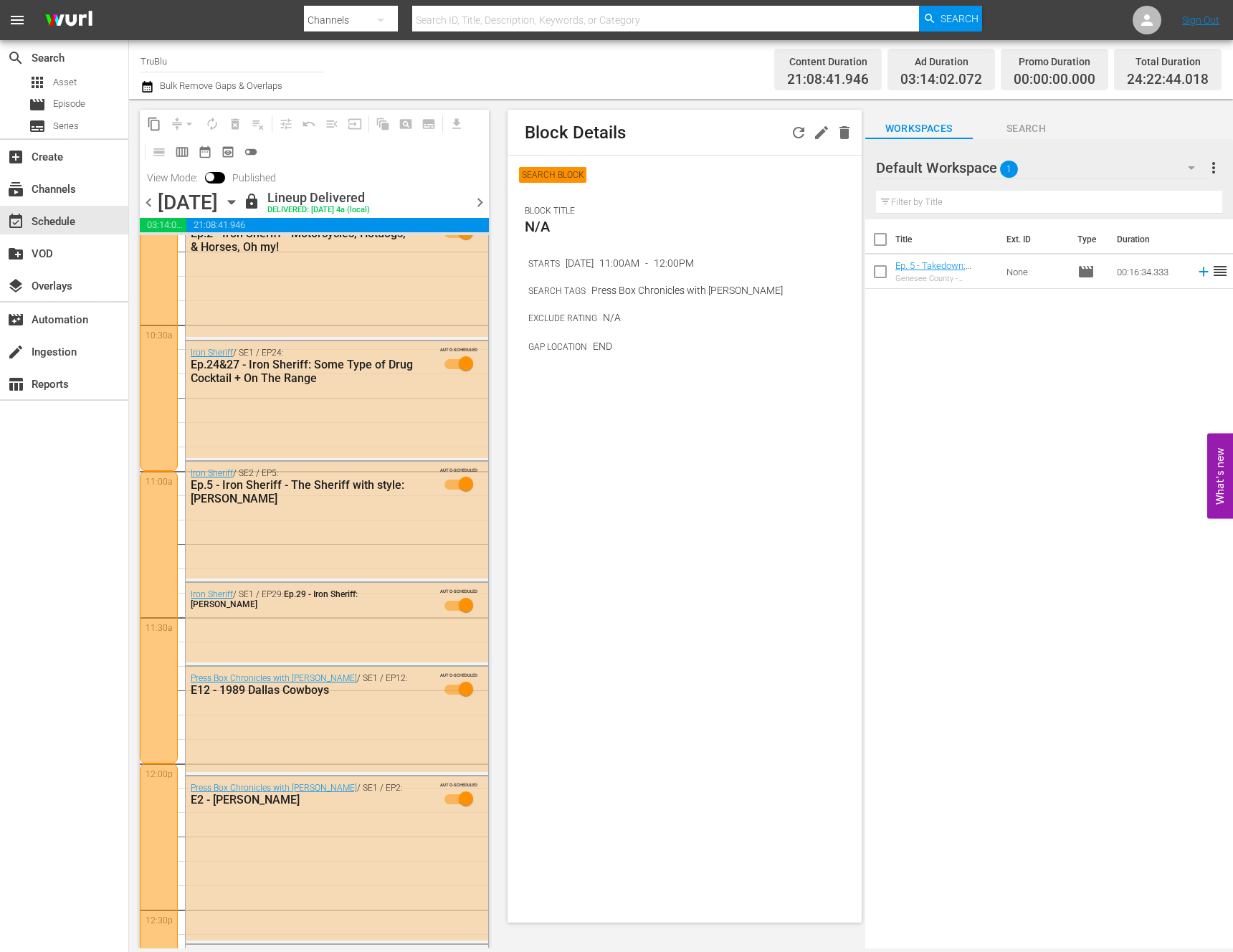
scroll to position [2984, 0]
click at [163, 628] on div at bounding box center [159, 615] width 38 height 292
click at [163, 525] on div at bounding box center [159, 615] width 38 height 292
click at [170, 702] on div at bounding box center [159, 615] width 38 height 292
drag, startPoint x: 160, startPoint y: 450, endPoint x: 162, endPoint y: 481, distance: 31.1
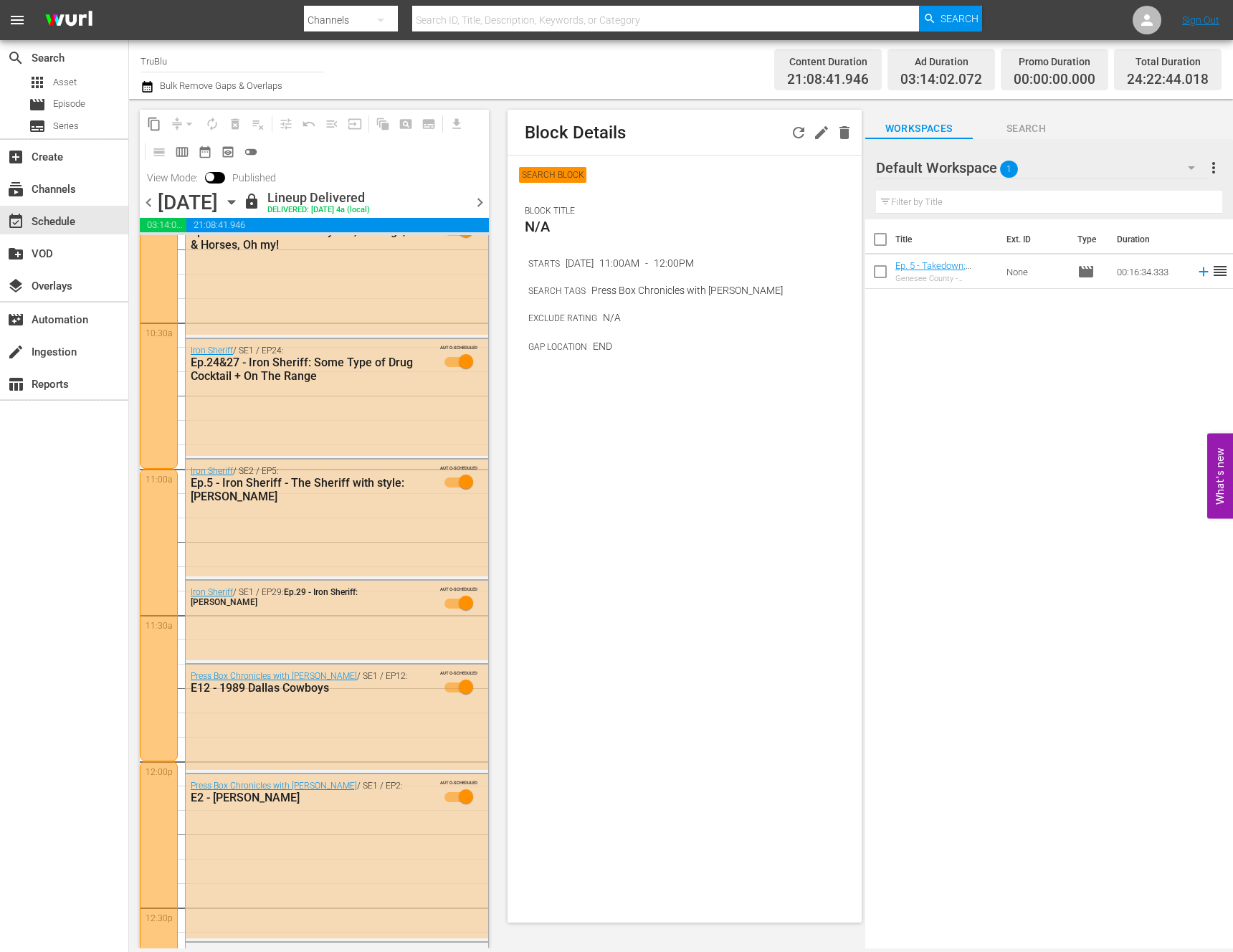
click at [160, 451] on div at bounding box center [159, 176] width 38 height 585
click at [164, 546] on div at bounding box center [159, 615] width 38 height 292
click at [160, 408] on div at bounding box center [159, 176] width 38 height 585
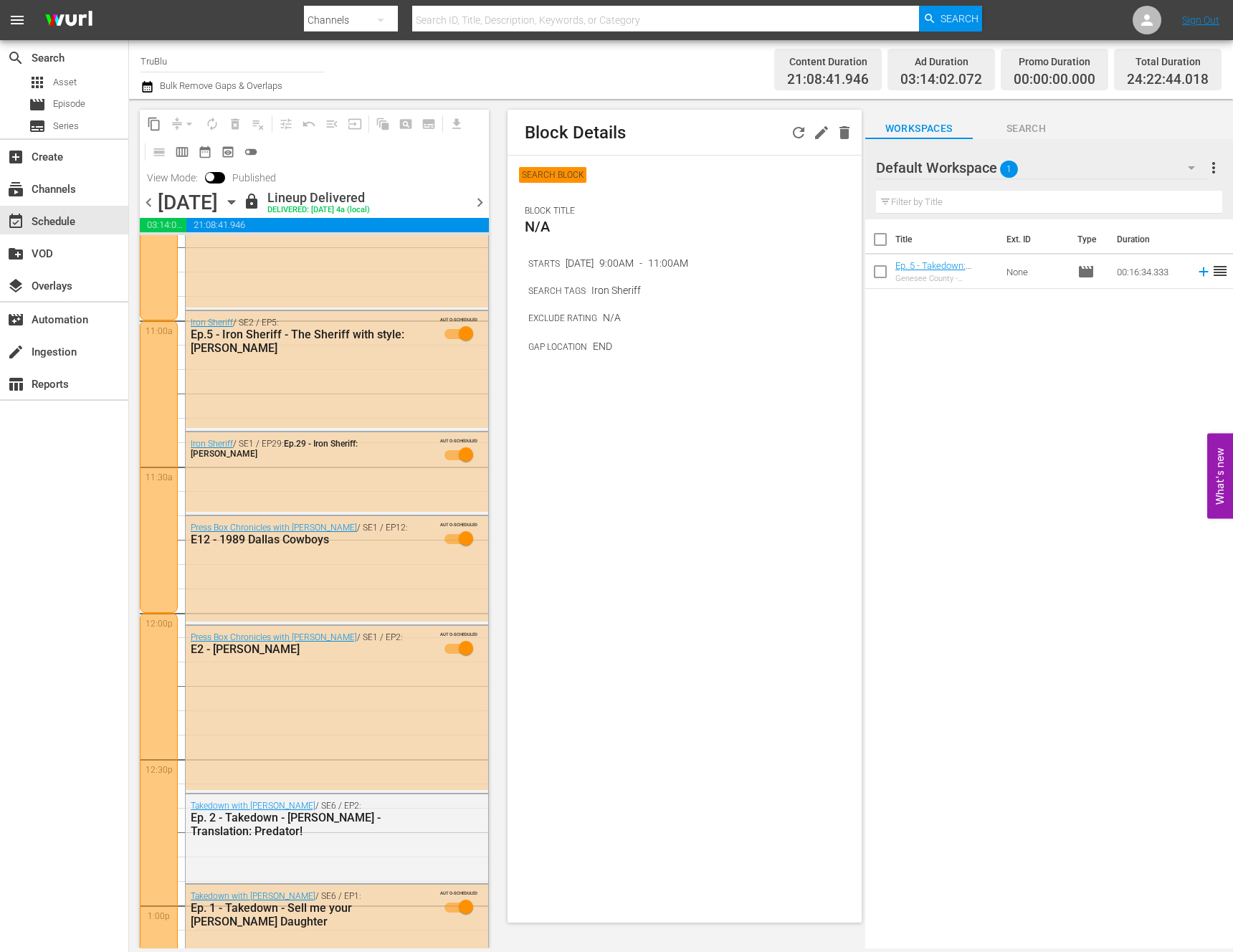
click at [164, 455] on div at bounding box center [159, 467] width 38 height 292
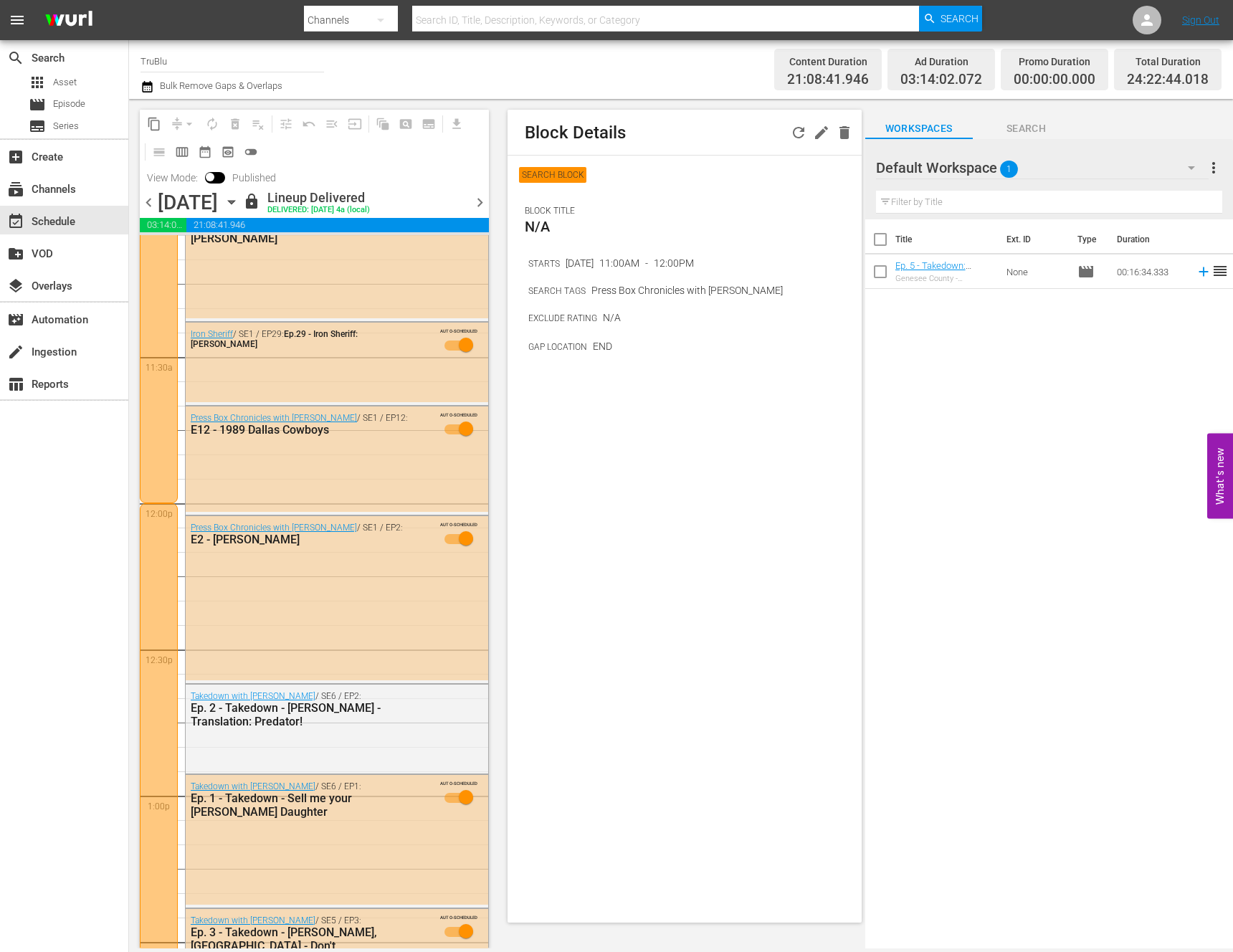
scroll to position [3272, 0]
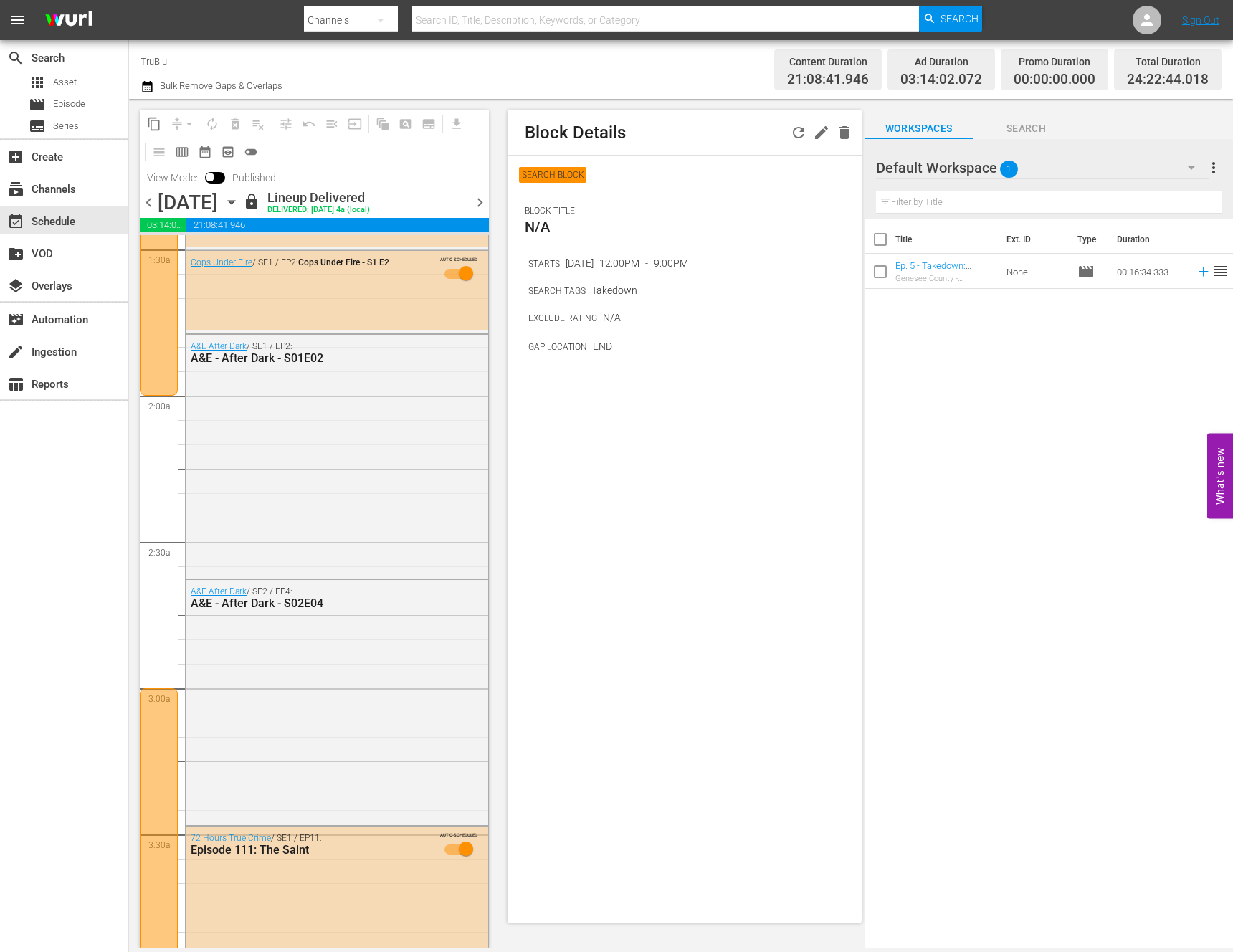
scroll to position [0, 0]
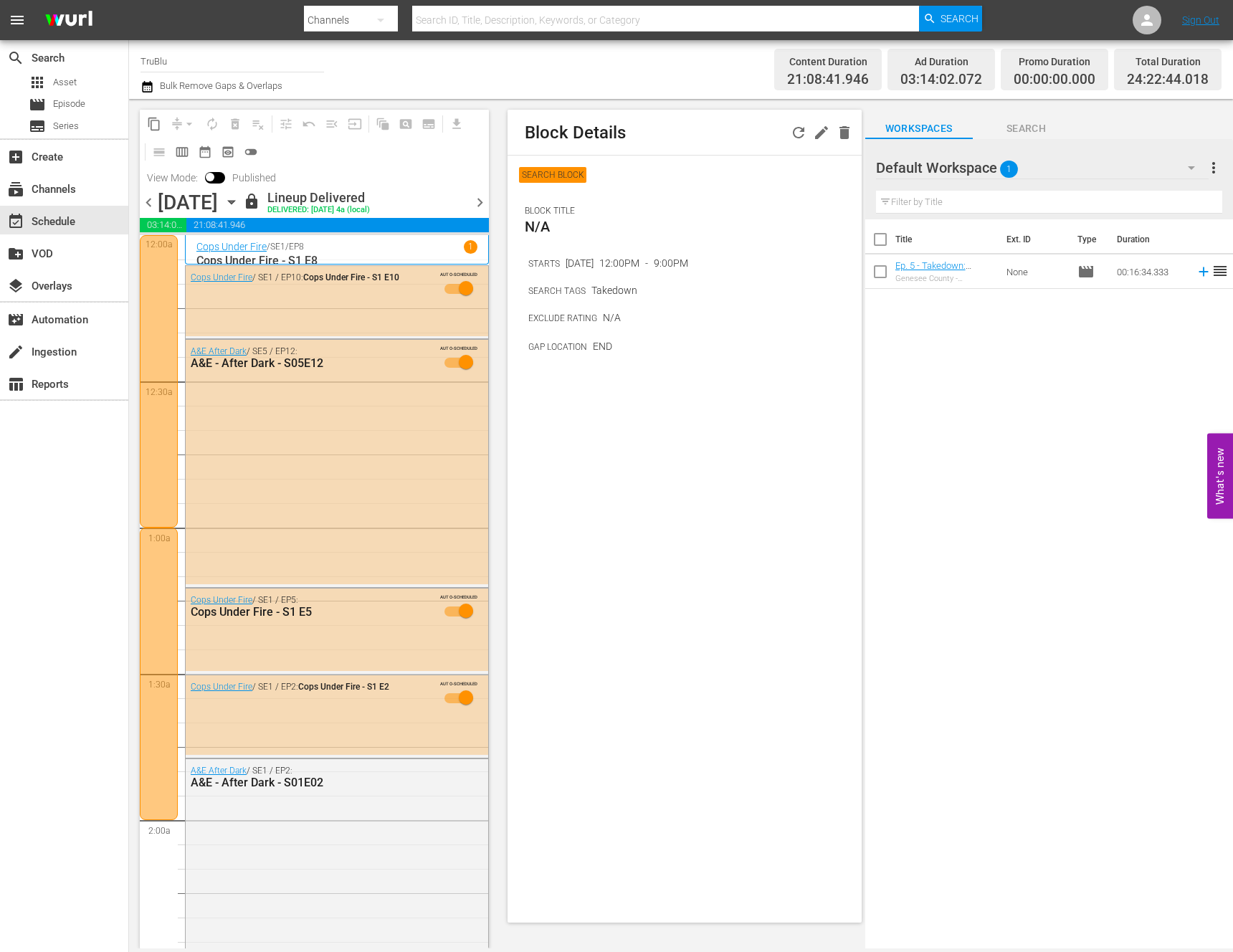
click at [163, 541] on div at bounding box center [159, 674] width 38 height 292
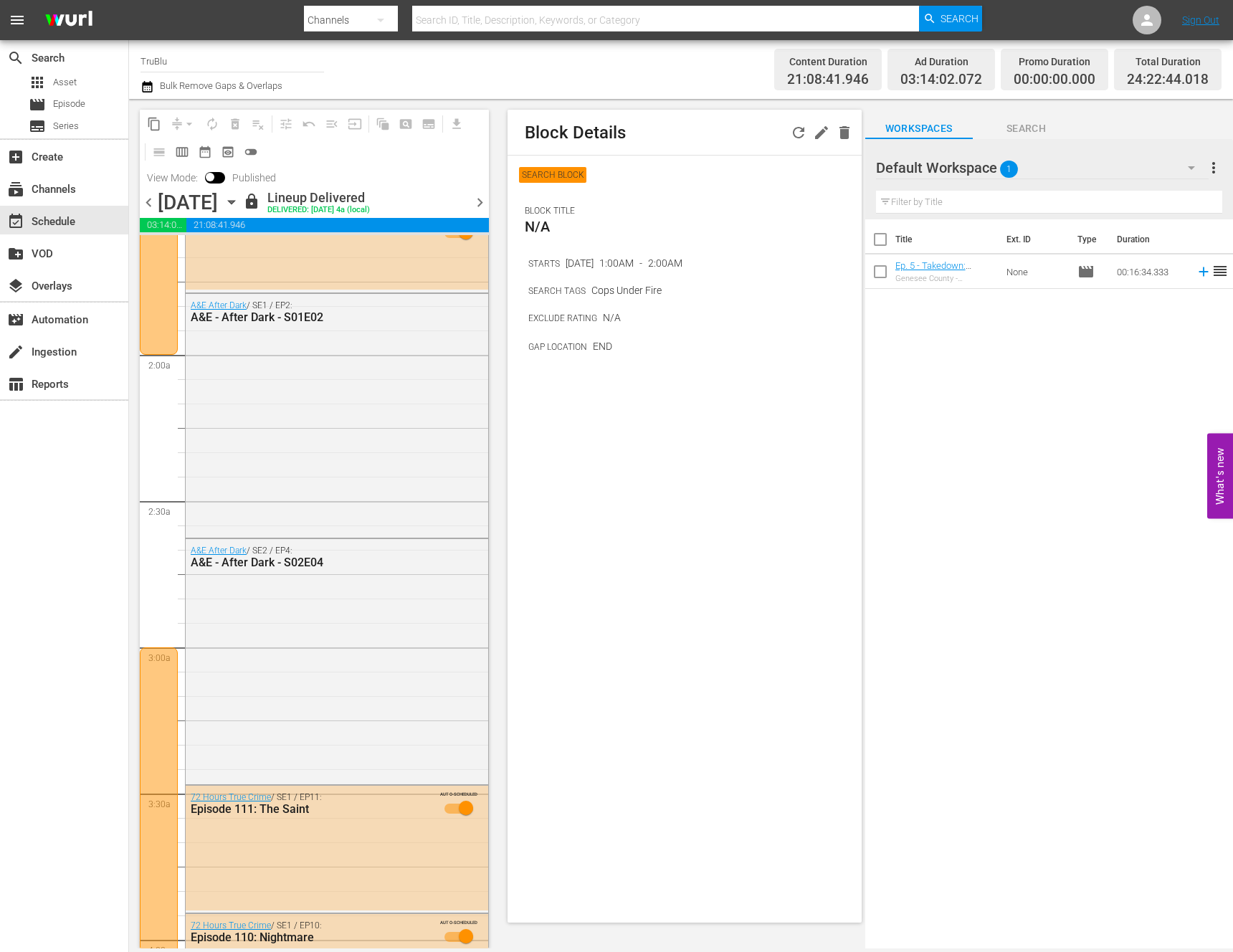
scroll to position [481, 0]
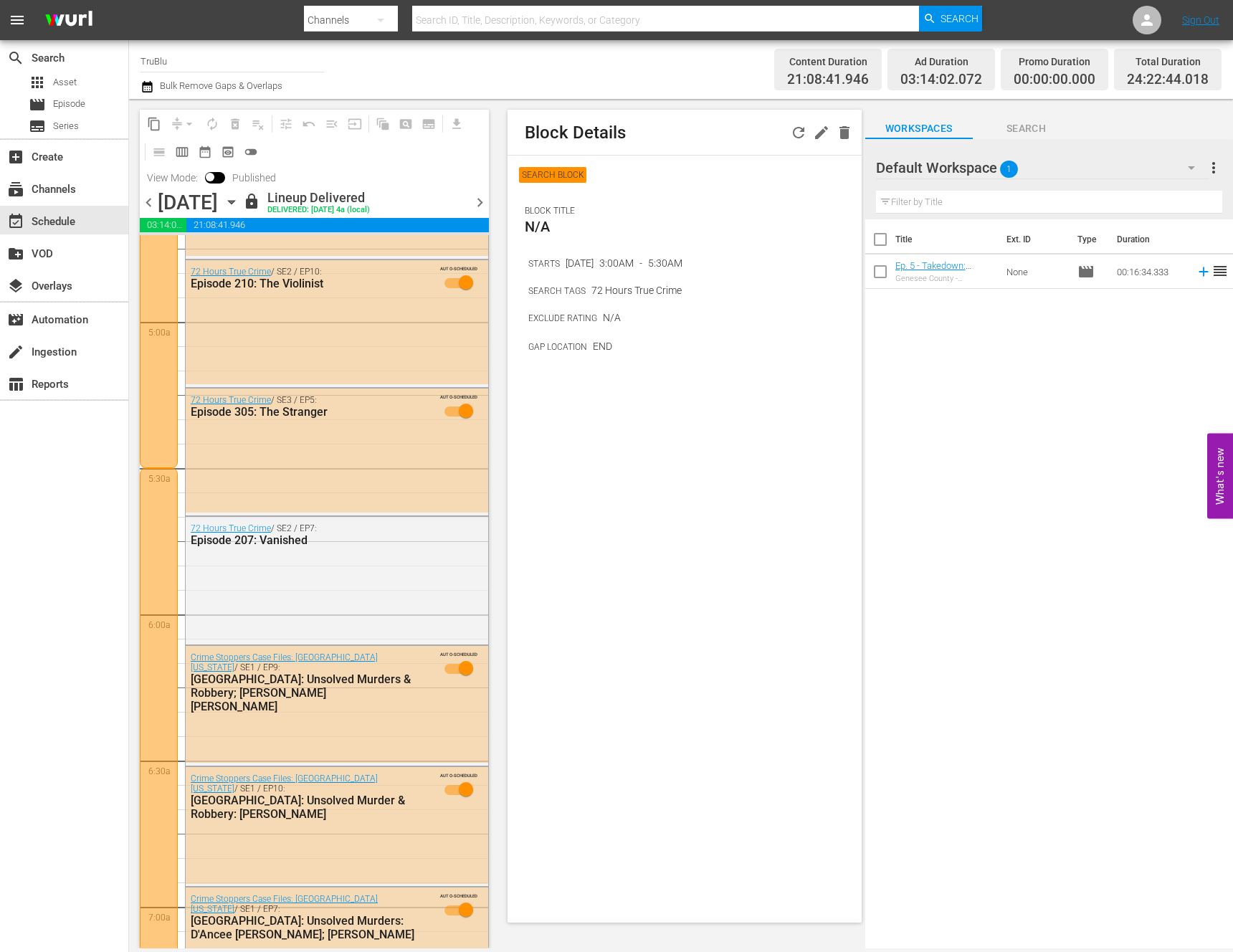
scroll to position [1449, 0]
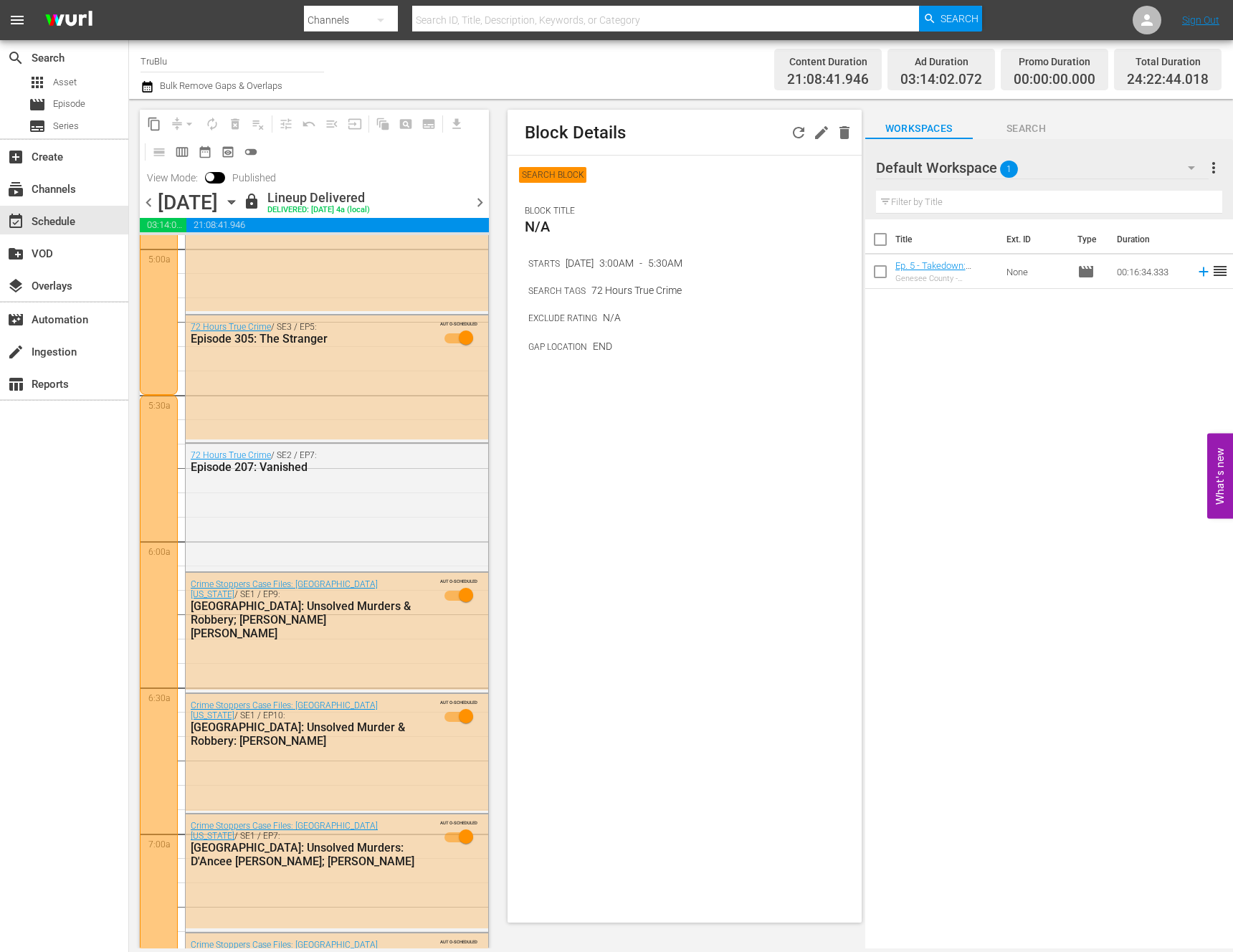
click at [167, 587] on div at bounding box center [159, 760] width 38 height 731
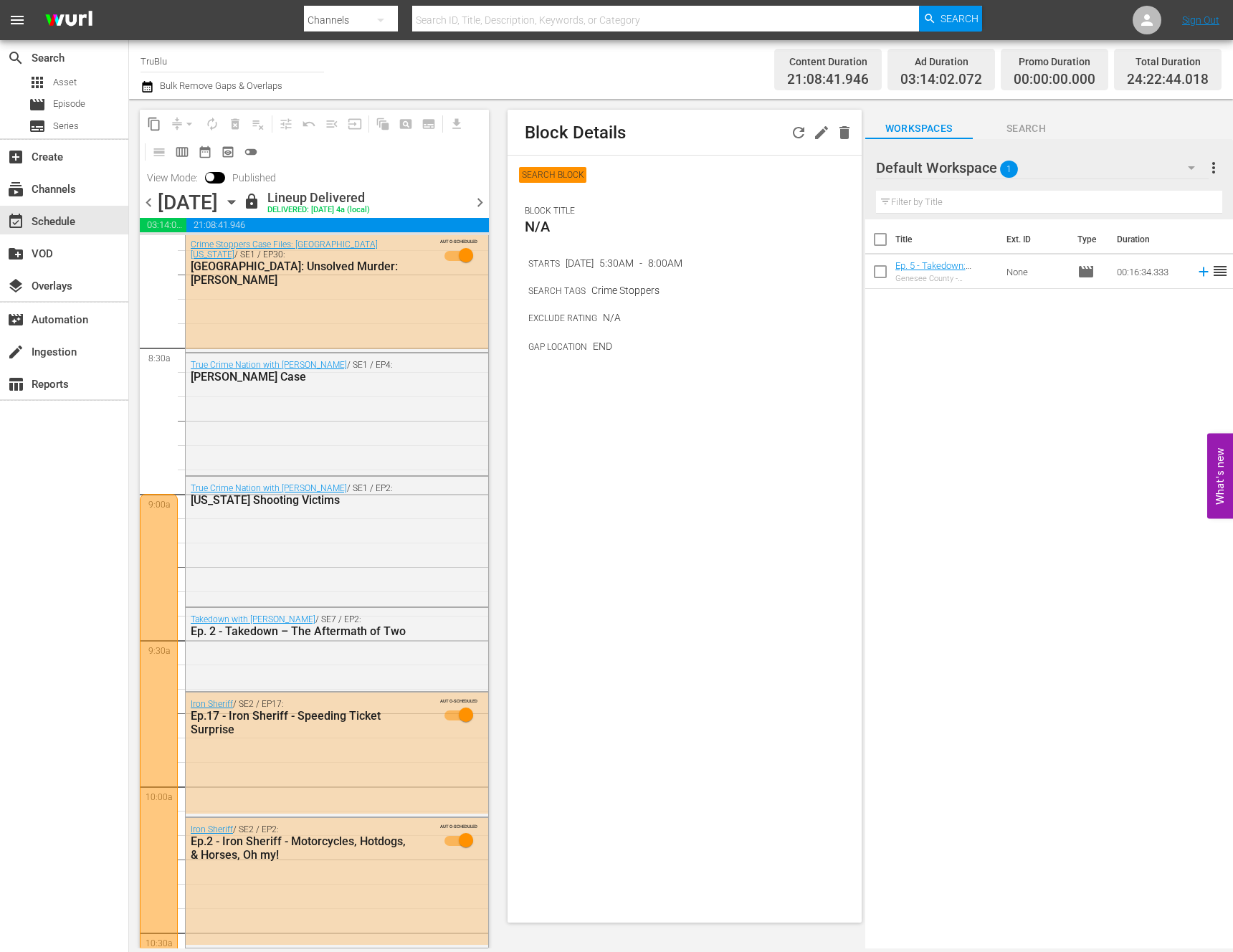
click at [158, 610] on div at bounding box center [159, 786] width 38 height 585
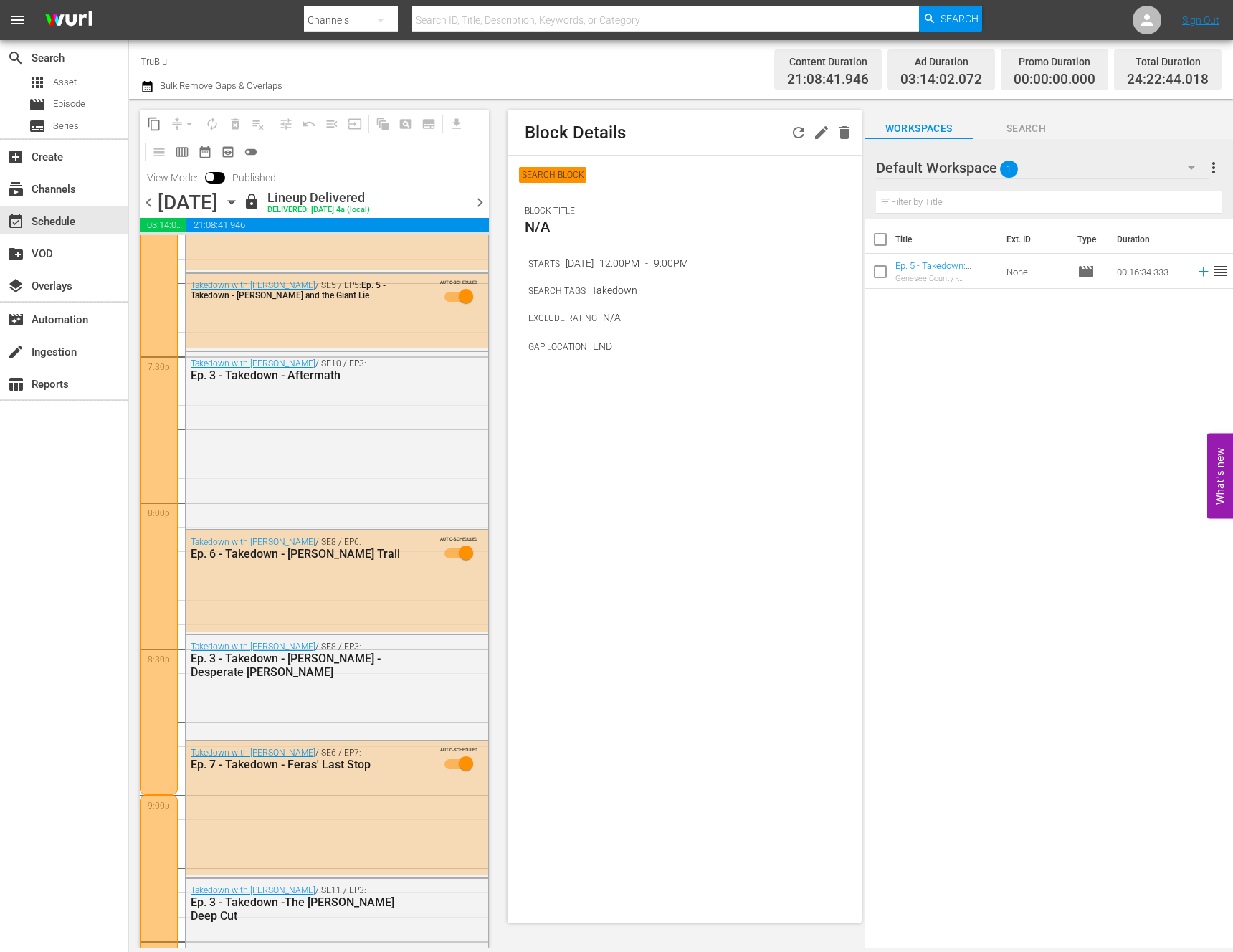
scroll to position [5872, 0]
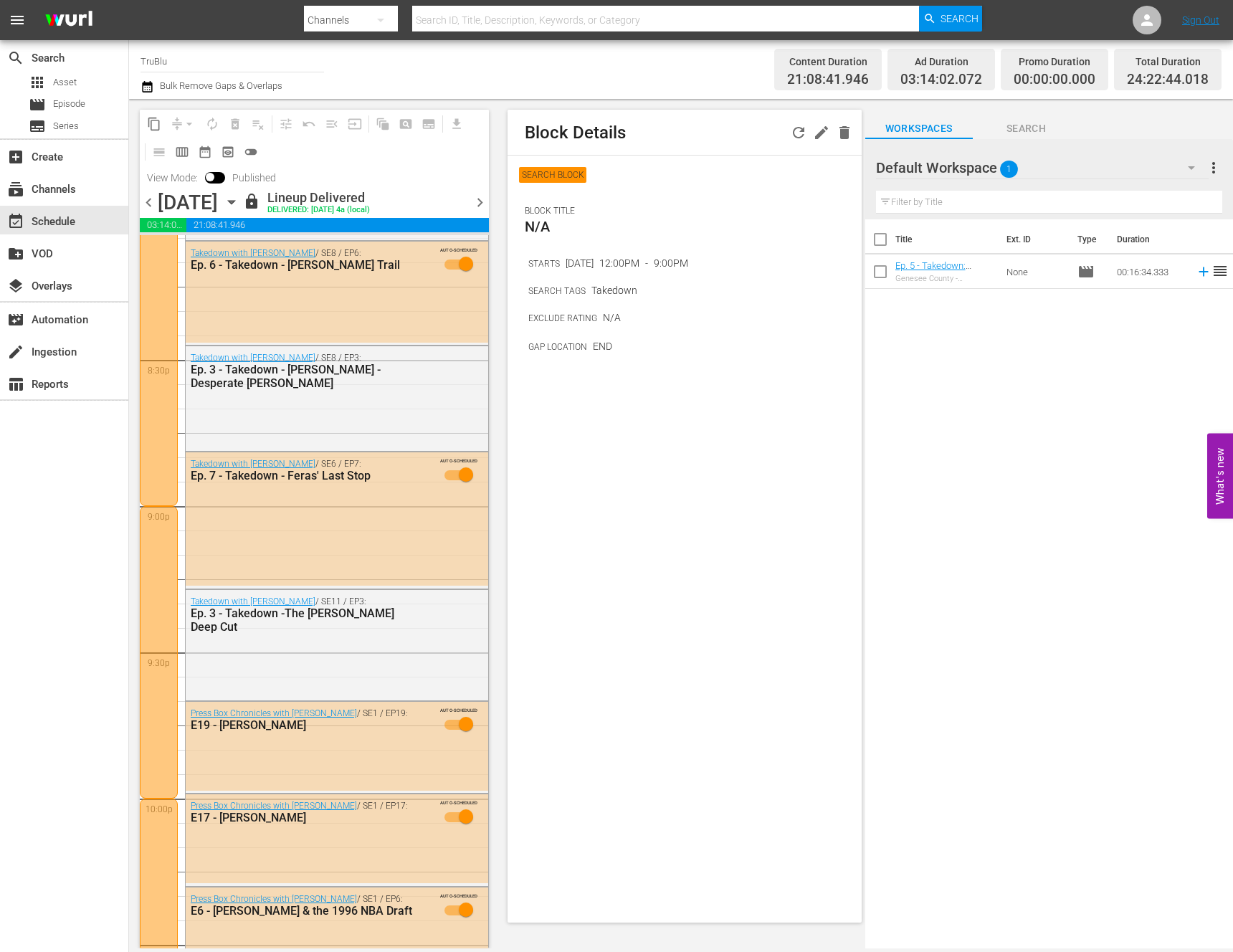
click at [159, 610] on div at bounding box center [159, 653] width 38 height 292
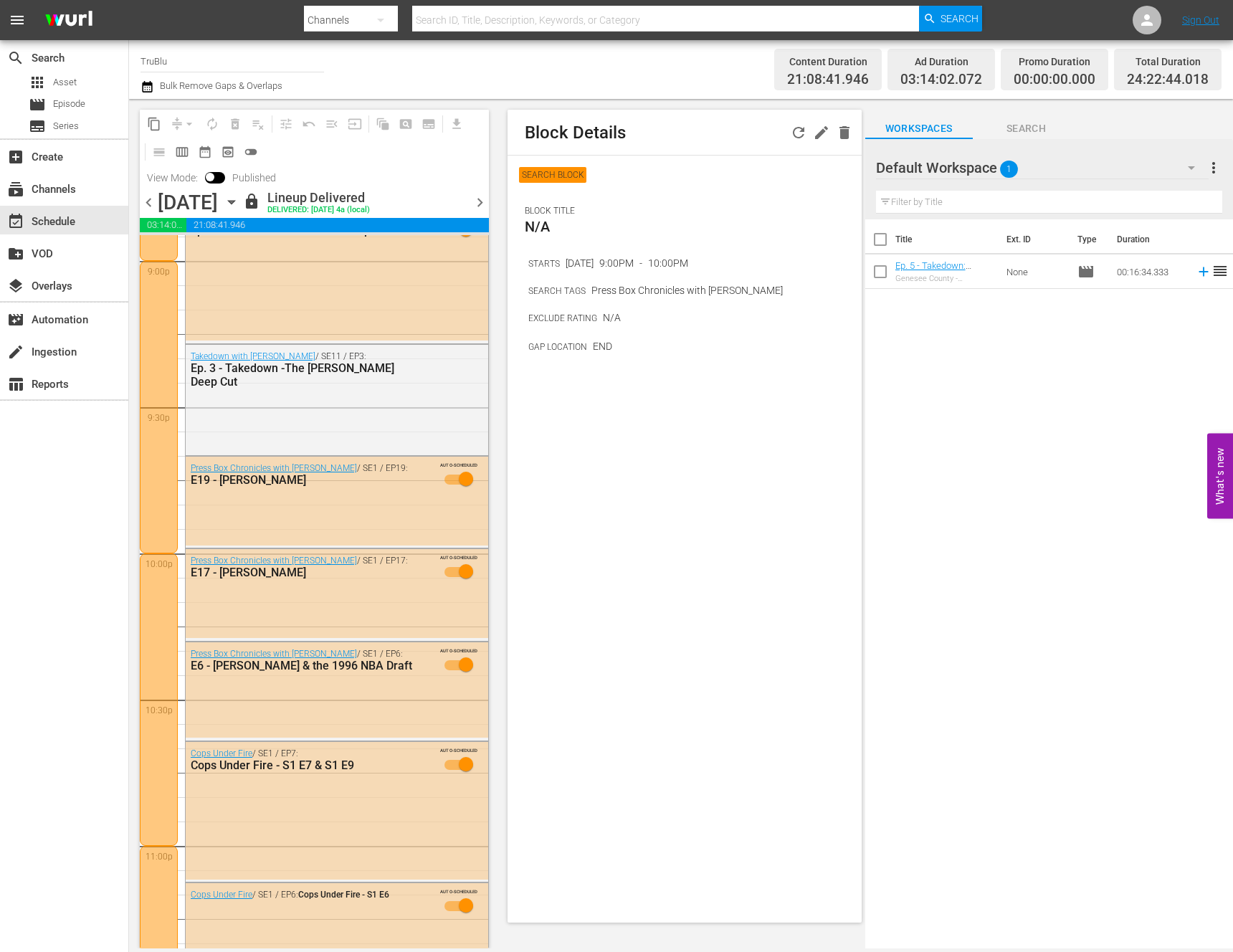
scroll to position [6120, 0]
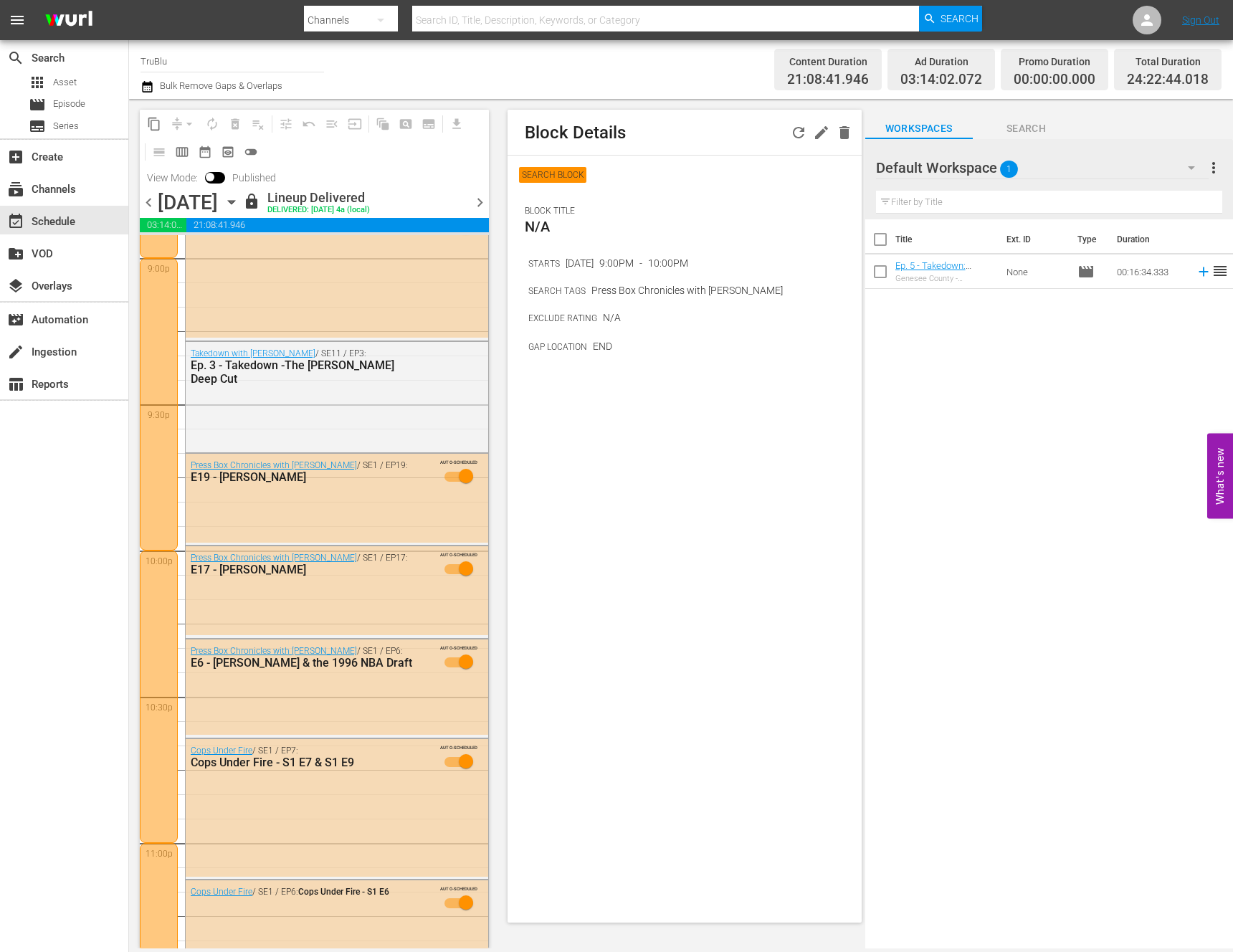
click at [156, 580] on div at bounding box center [159, 697] width 38 height 292
click at [154, 699] on div at bounding box center [159, 697] width 38 height 292
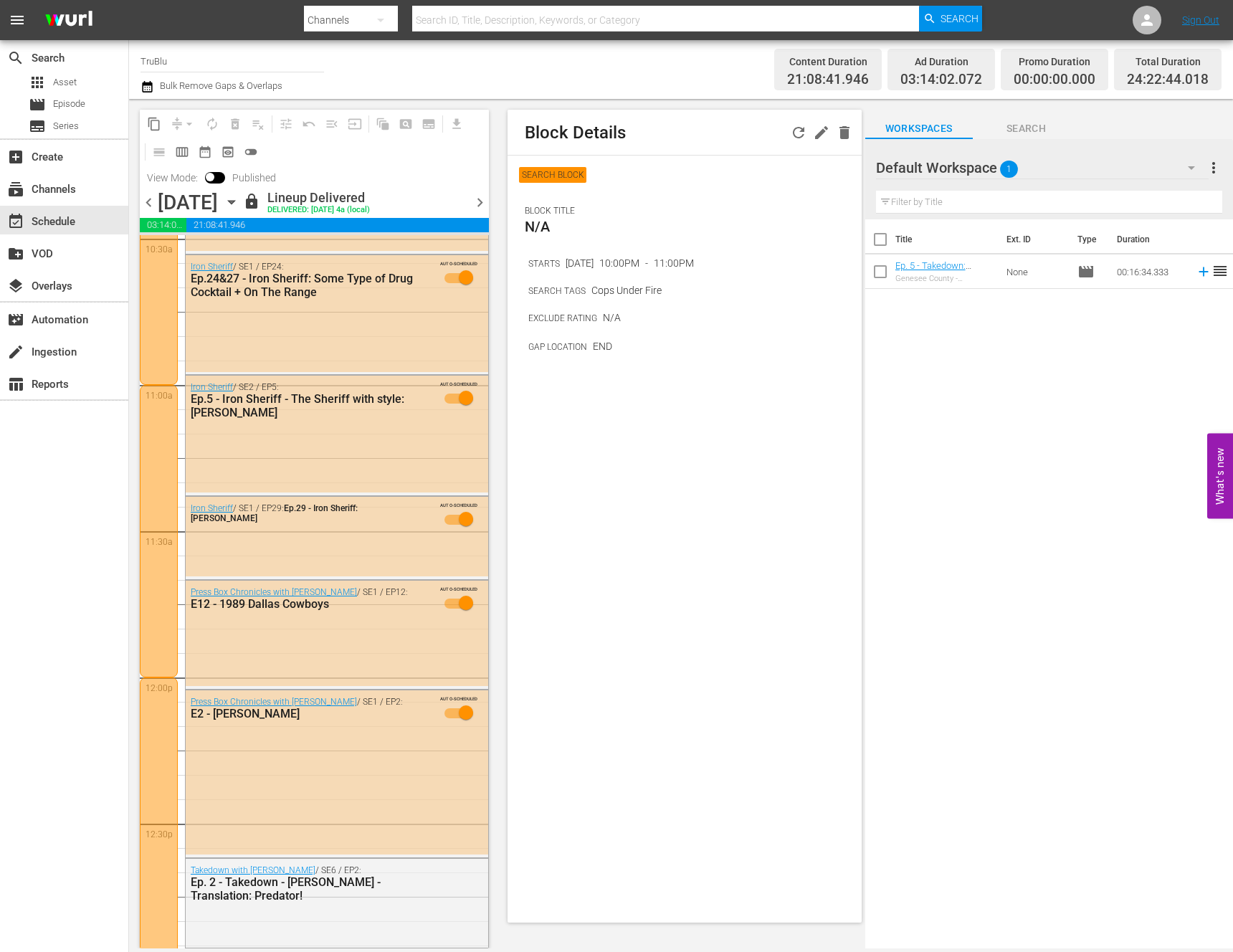
scroll to position [3068, 0]
click at [156, 609] on div at bounding box center [159, 532] width 38 height 292
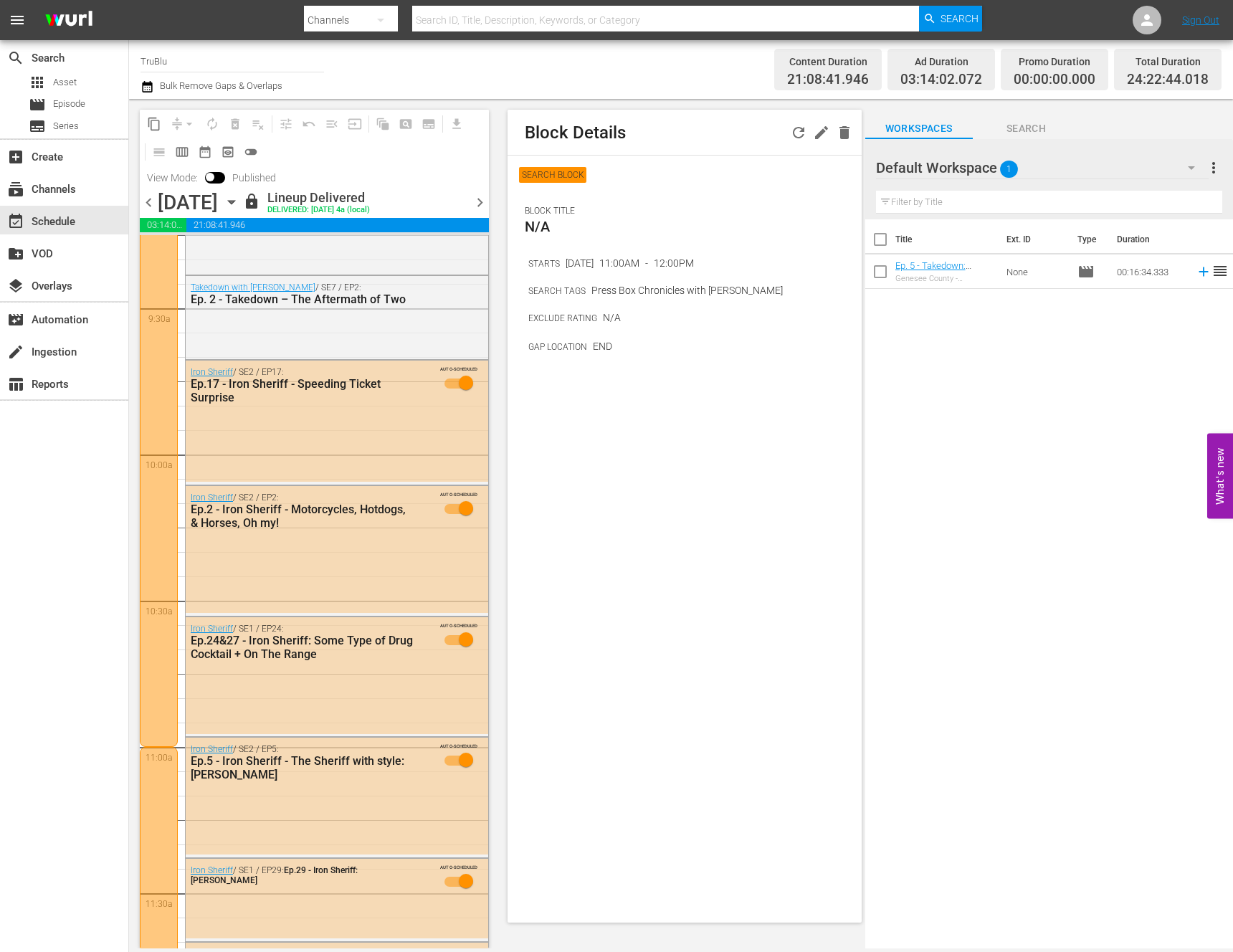
scroll to position [2749, 0]
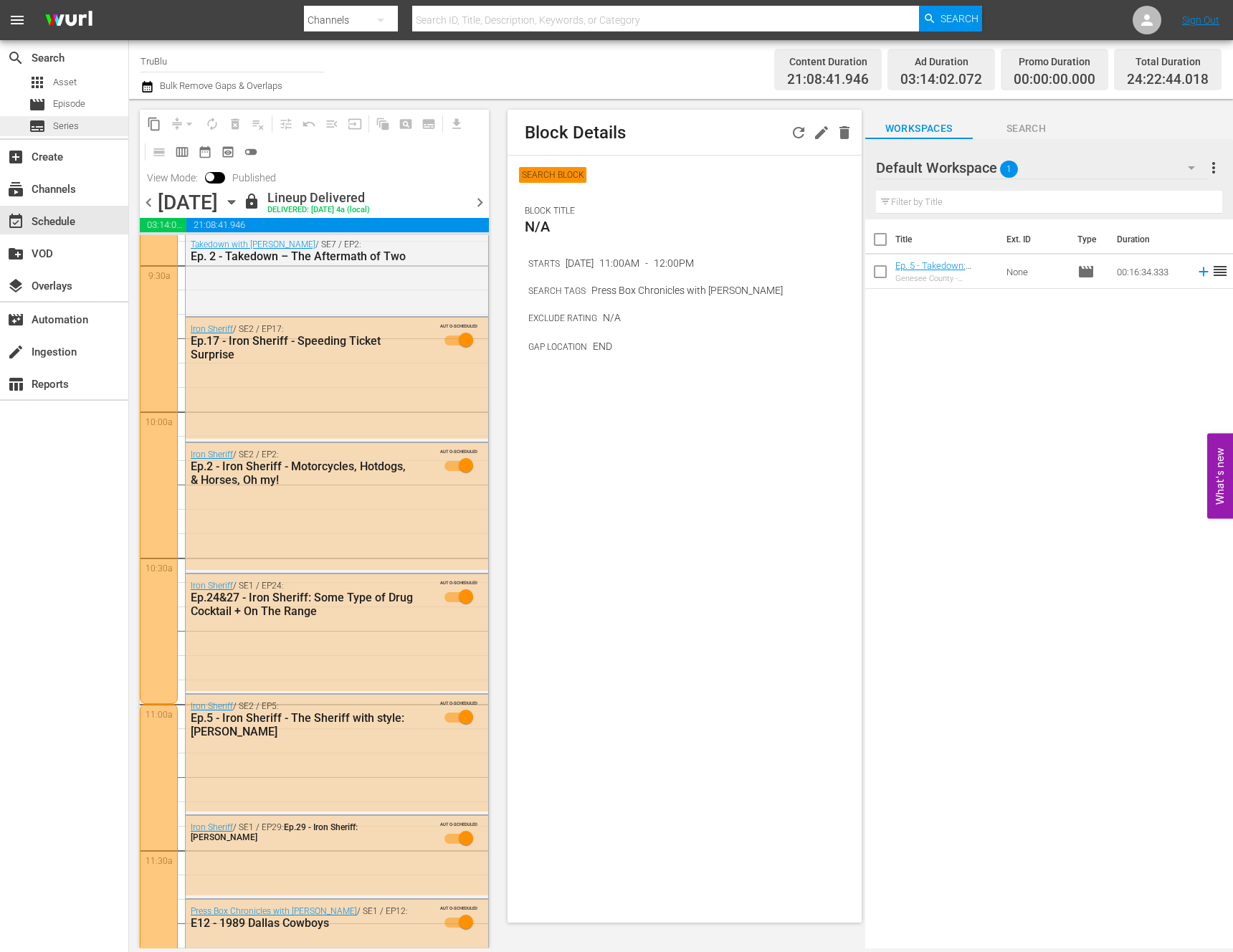
click at [67, 132] on span "Series" at bounding box center [66, 126] width 26 height 15
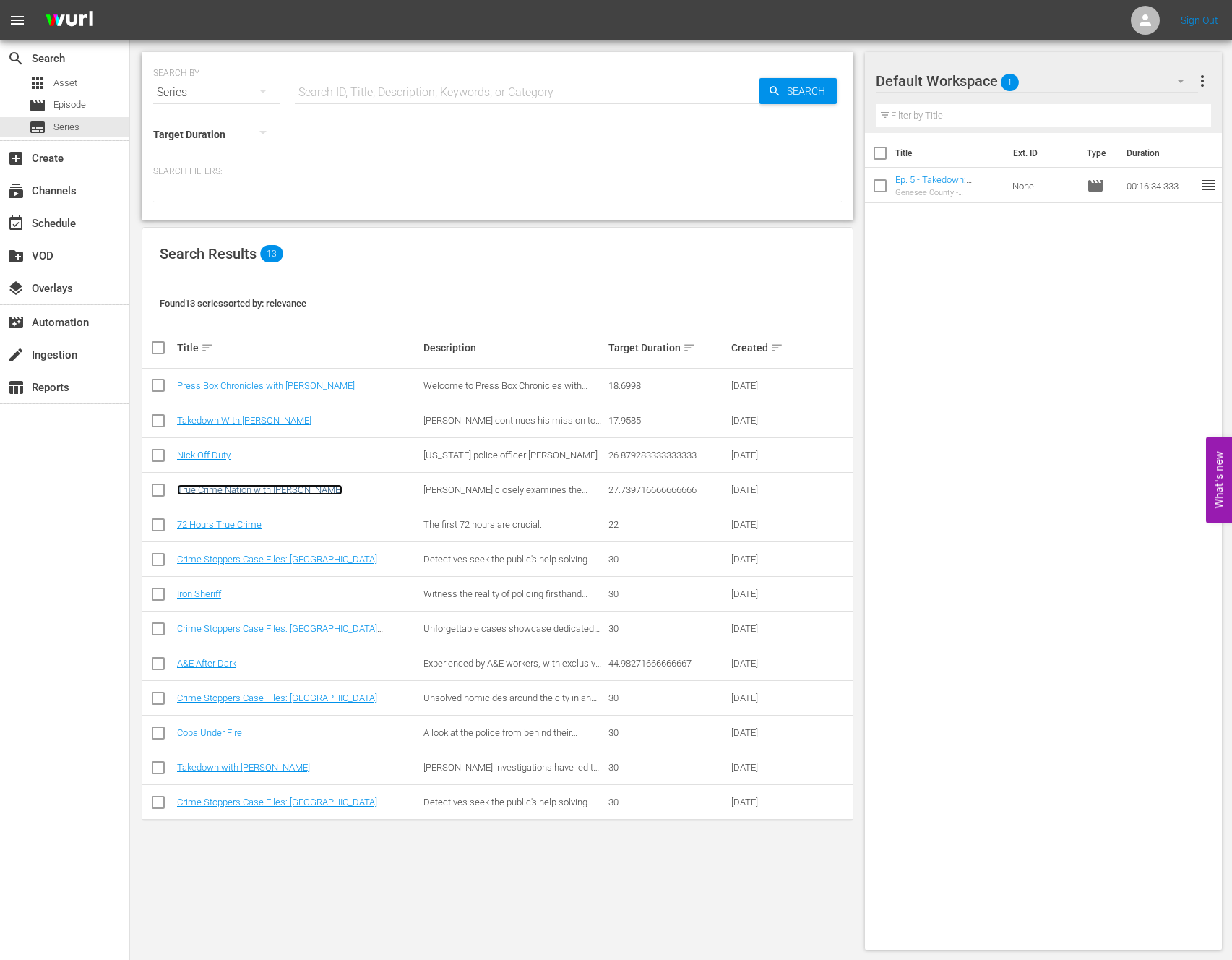
click at [263, 487] on link "True Crime Nation with [PERSON_NAME]" at bounding box center [259, 490] width 166 height 11
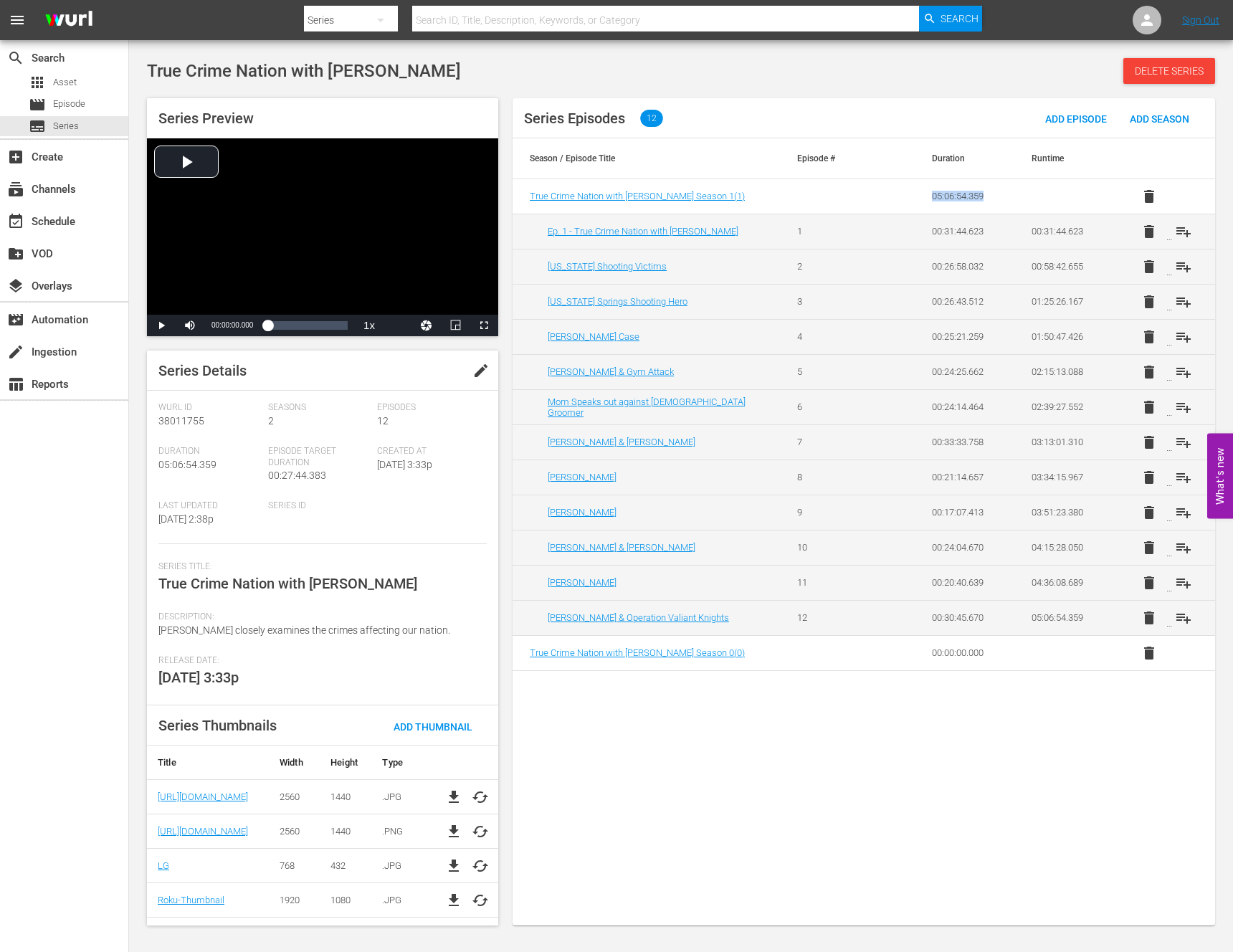
drag, startPoint x: 1010, startPoint y: 195, endPoint x: 869, endPoint y: 187, distance: 141.2
click at [869, 187] on tr "True Crime Nation with [PERSON_NAME] Season 1 ( 1 ) 05:06:54.359 delete" at bounding box center [863, 196] width 702 height 35
click at [63, 119] on span "Series" at bounding box center [66, 126] width 26 height 15
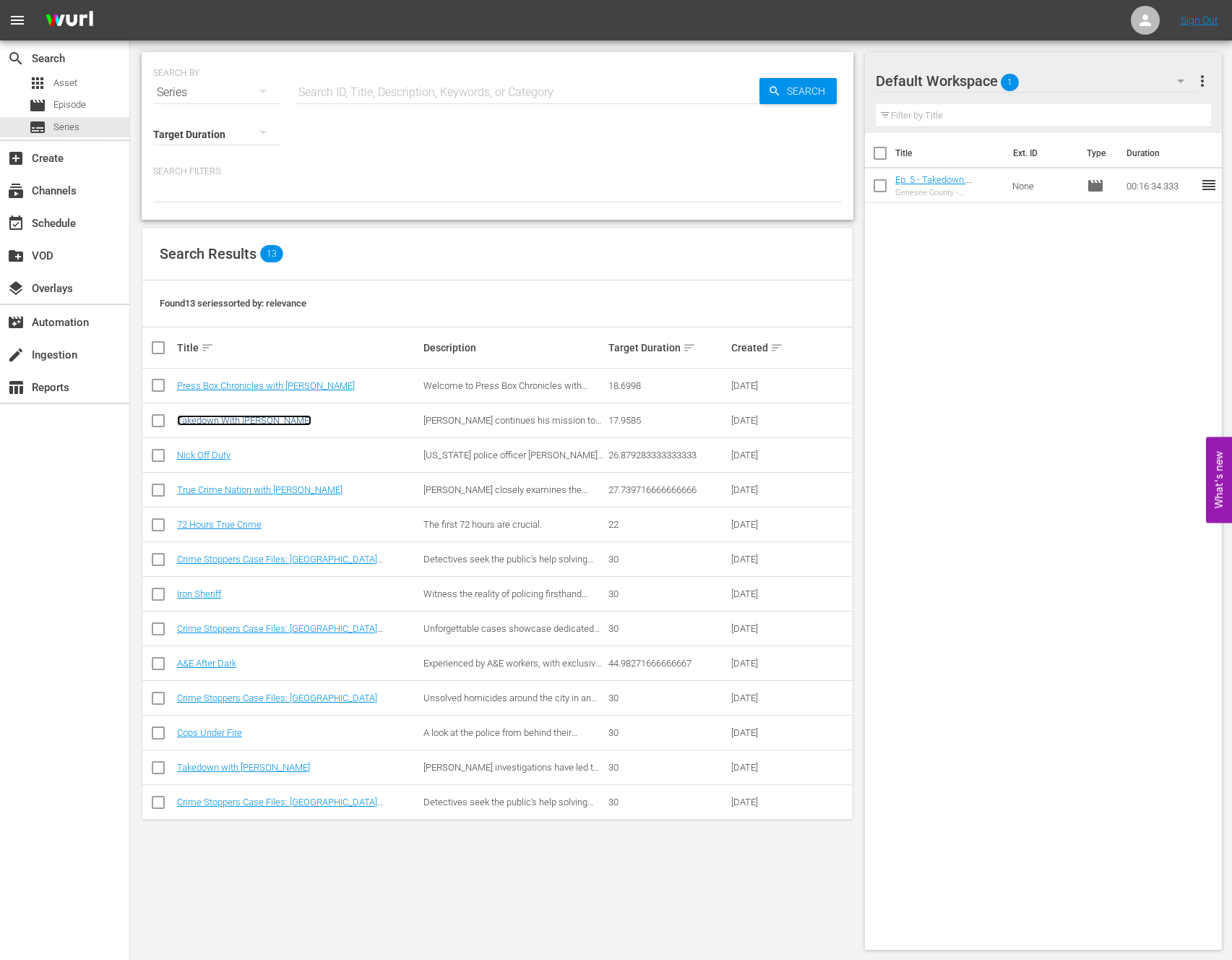
click at [238, 421] on link "Takedown With [PERSON_NAME]" at bounding box center [244, 421] width 134 height 11
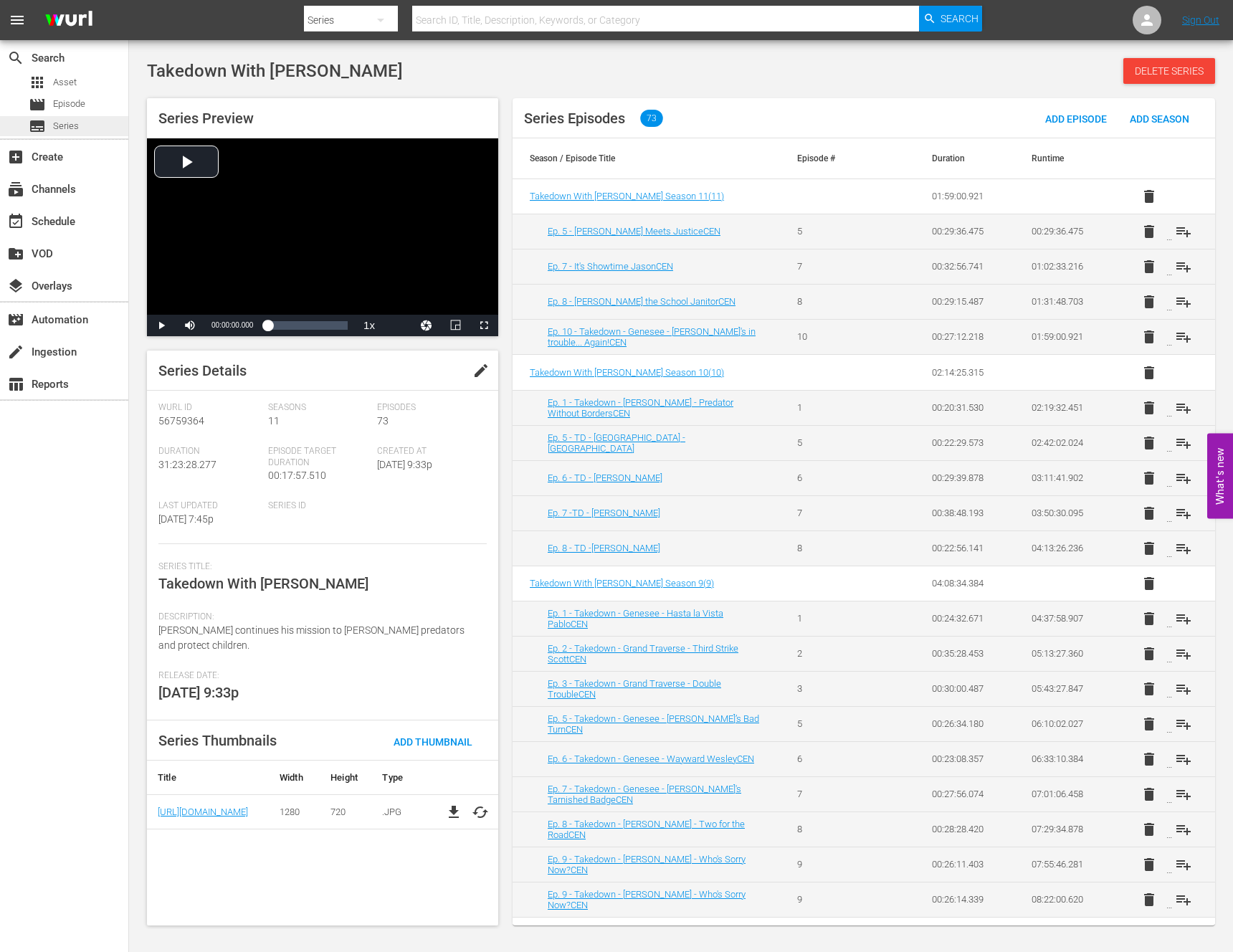
click at [59, 126] on span "Series" at bounding box center [66, 126] width 26 height 15
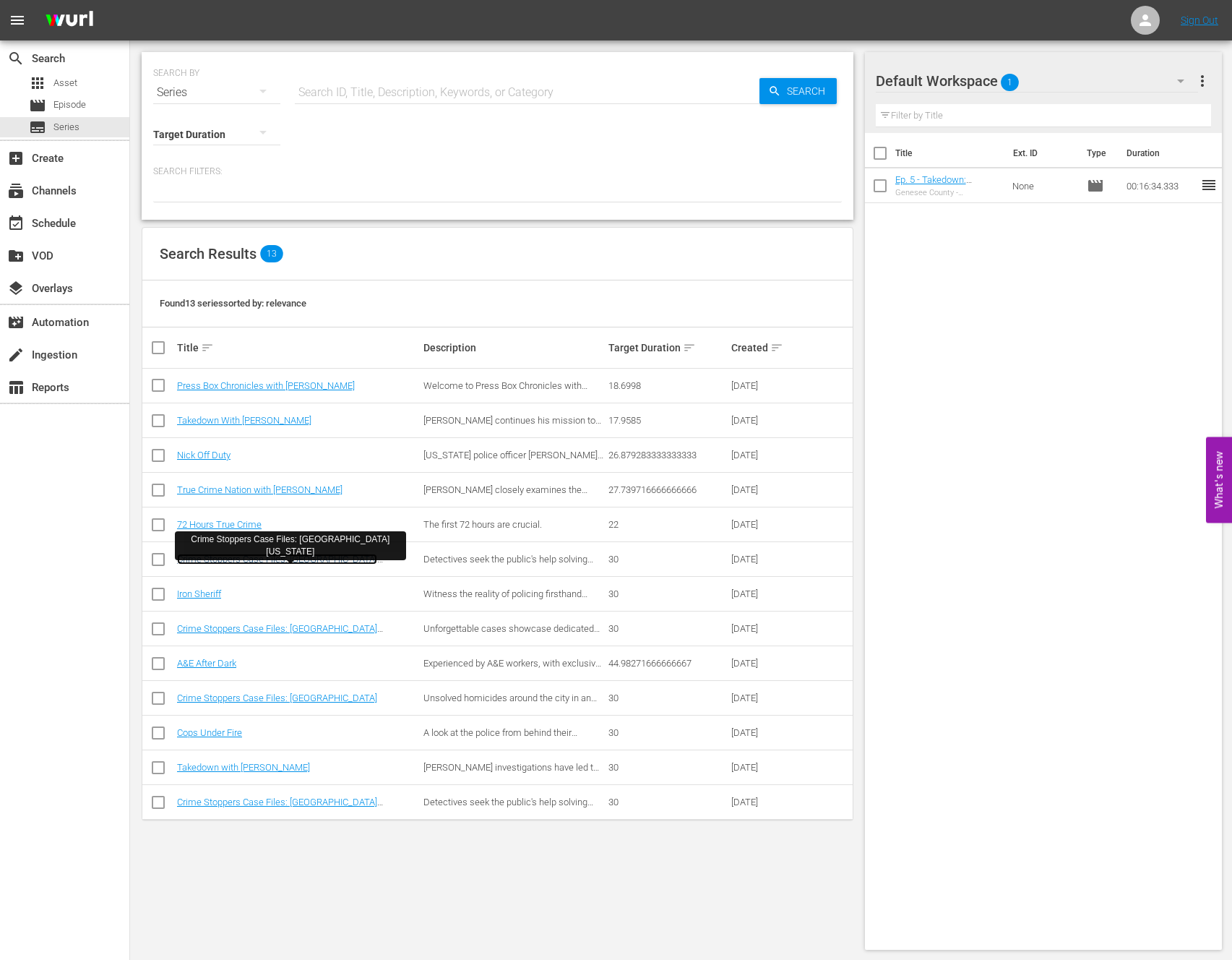
click at [301, 557] on link "Crime Stoppers Case Files: [GEOGRAPHIC_DATA][US_STATE]" at bounding box center [277, 565] width 200 height 22
click at [199, 658] on link "A&E After Dark" at bounding box center [206, 663] width 59 height 11
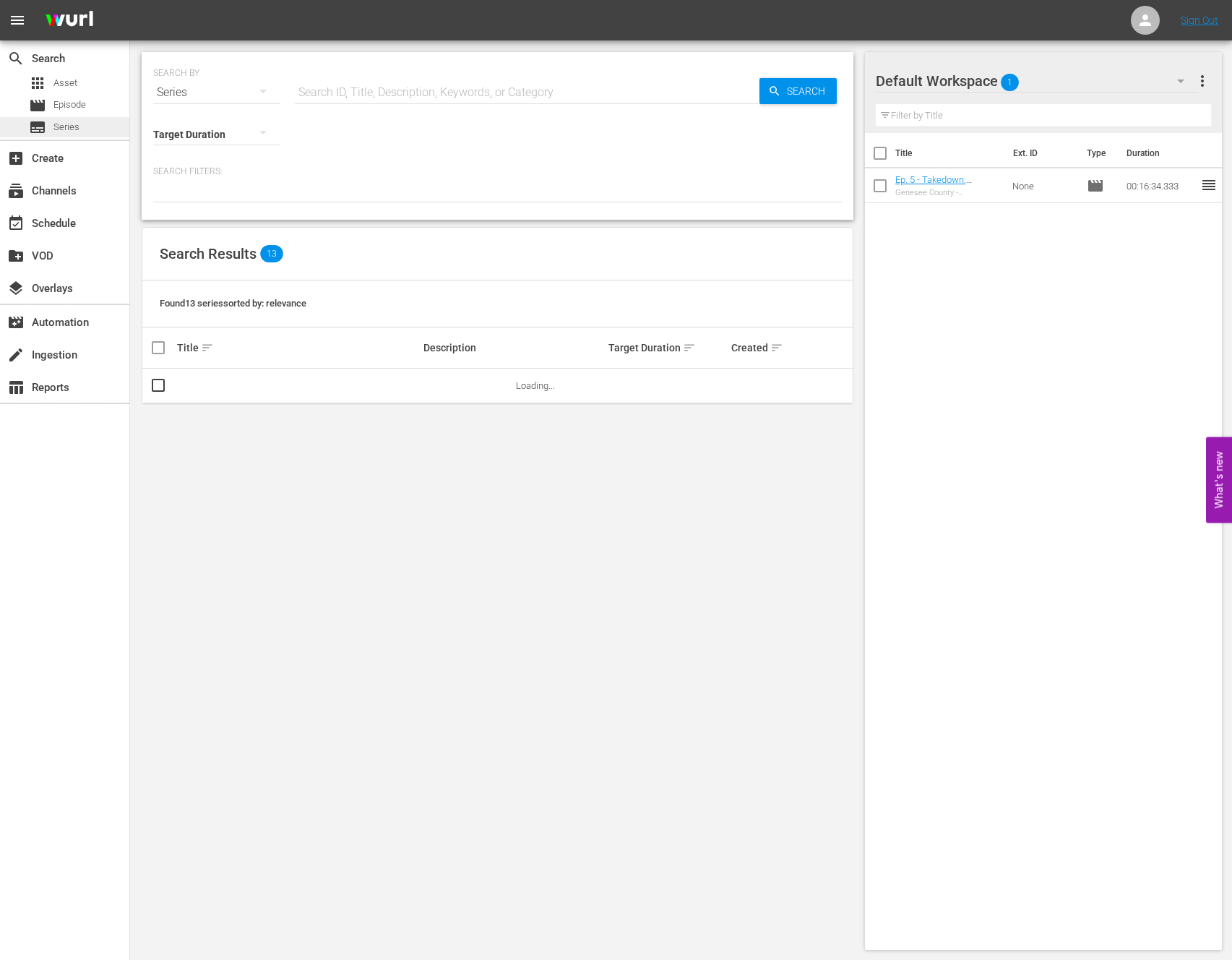
click at [43, 125] on span "subtitles" at bounding box center [37, 127] width 17 height 17
click at [59, 124] on span "Series" at bounding box center [67, 127] width 26 height 15
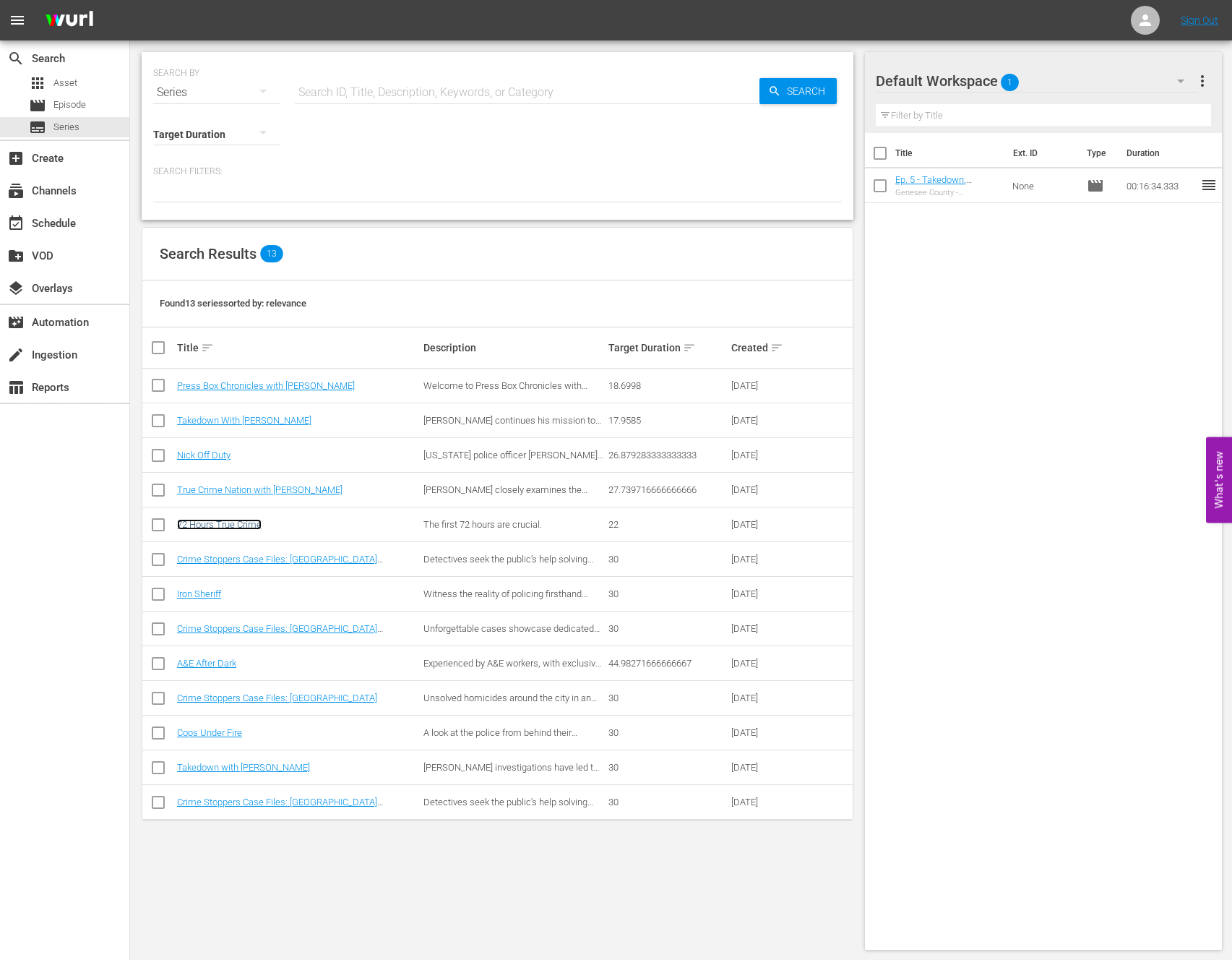
click at [238, 526] on link "72 Hours True Crime" at bounding box center [219, 525] width 85 height 11
